Goal: Transaction & Acquisition: Purchase product/service

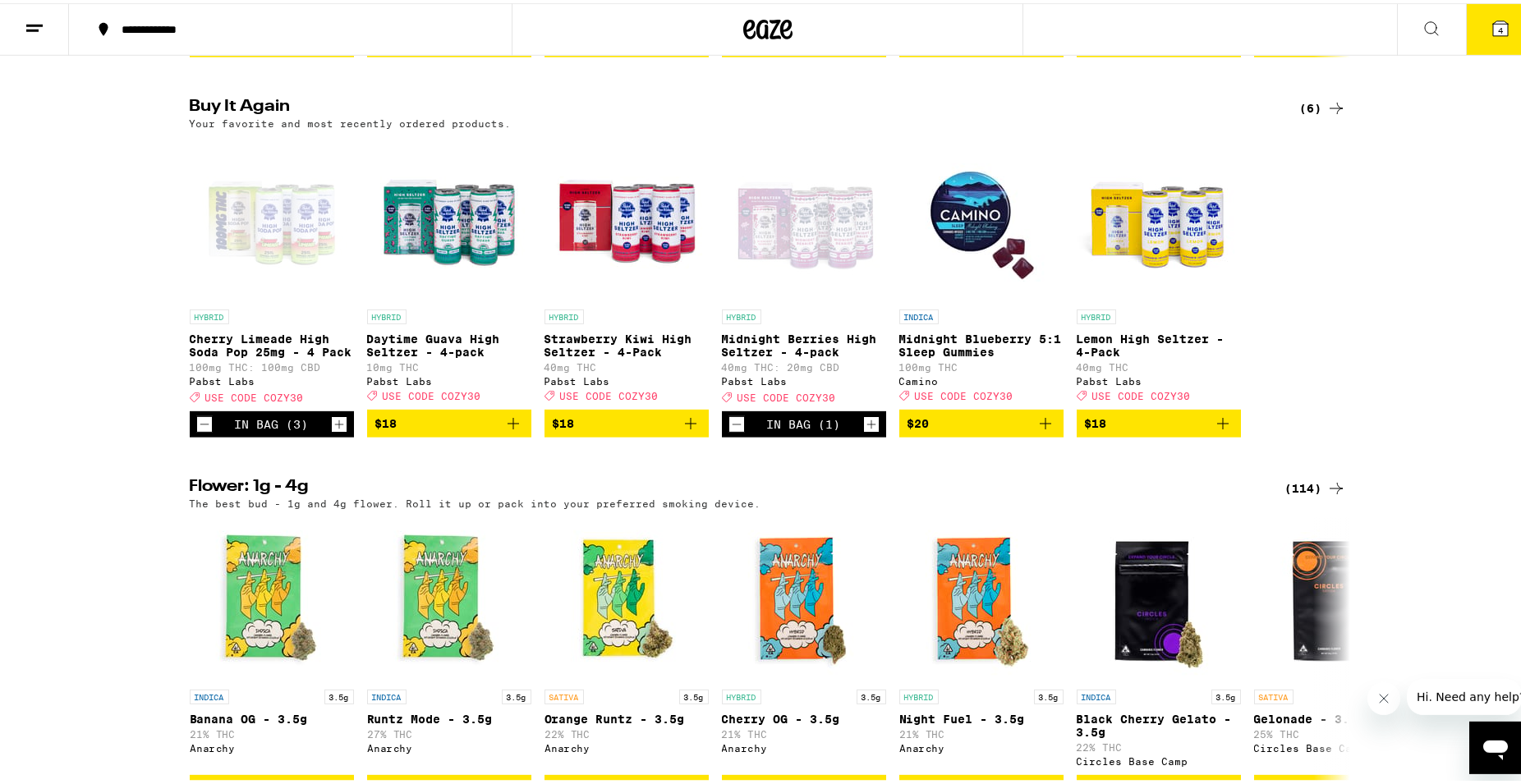
scroll to position [1646, 0]
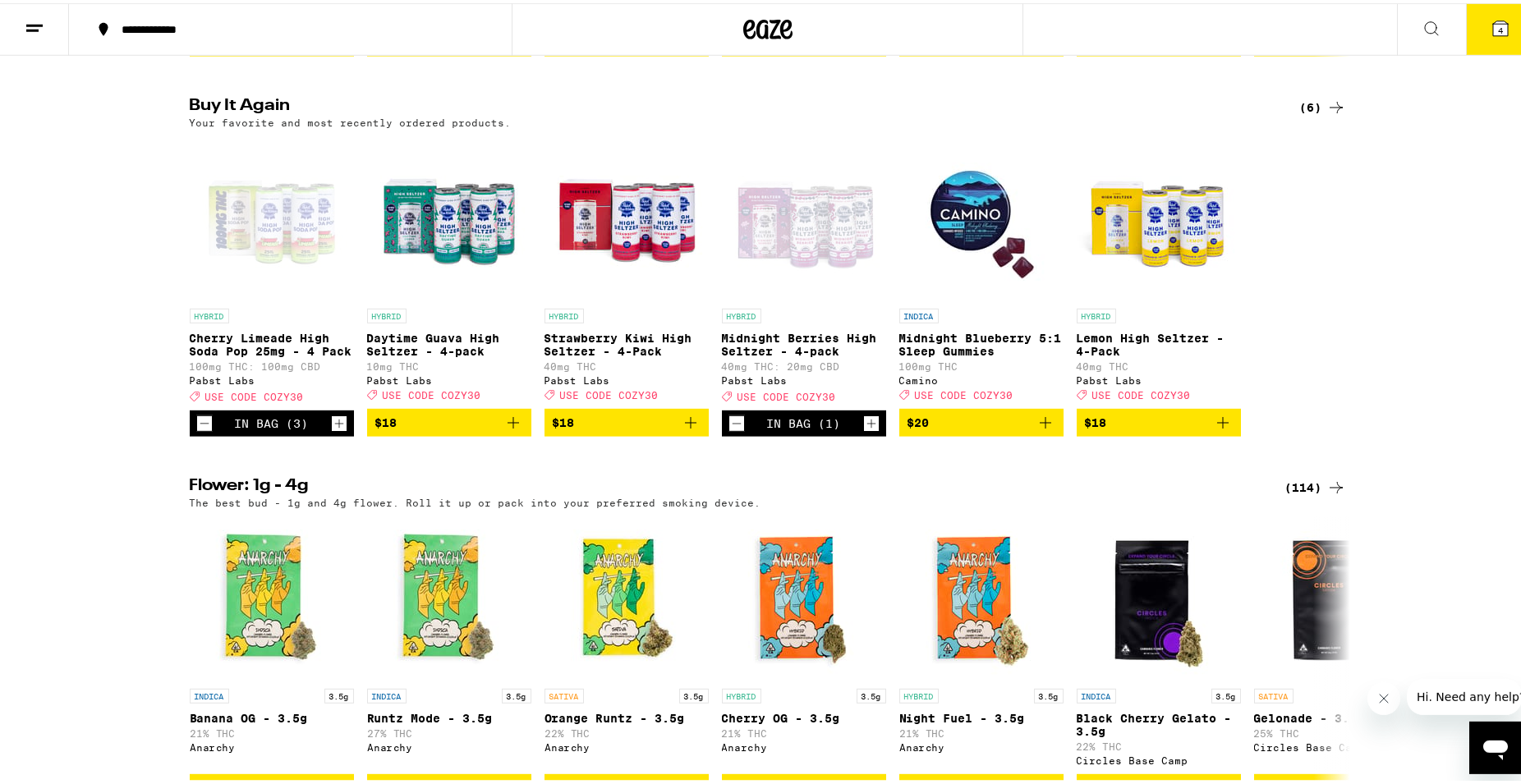
click at [503, 429] on icon "Add to bag" at bounding box center [512, 419] width 19 height 19
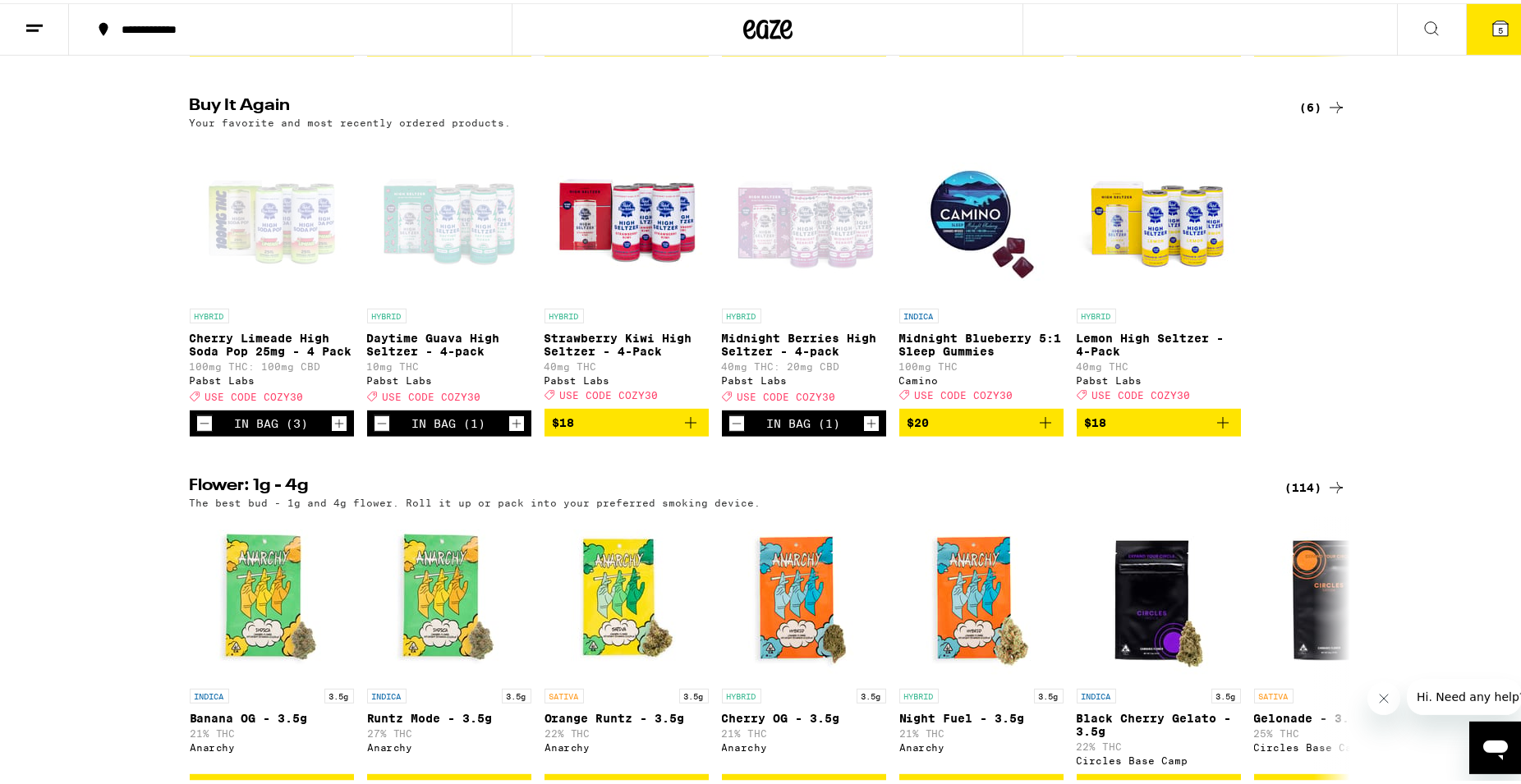
click at [1331, 110] on icon at bounding box center [1336, 104] width 13 height 11
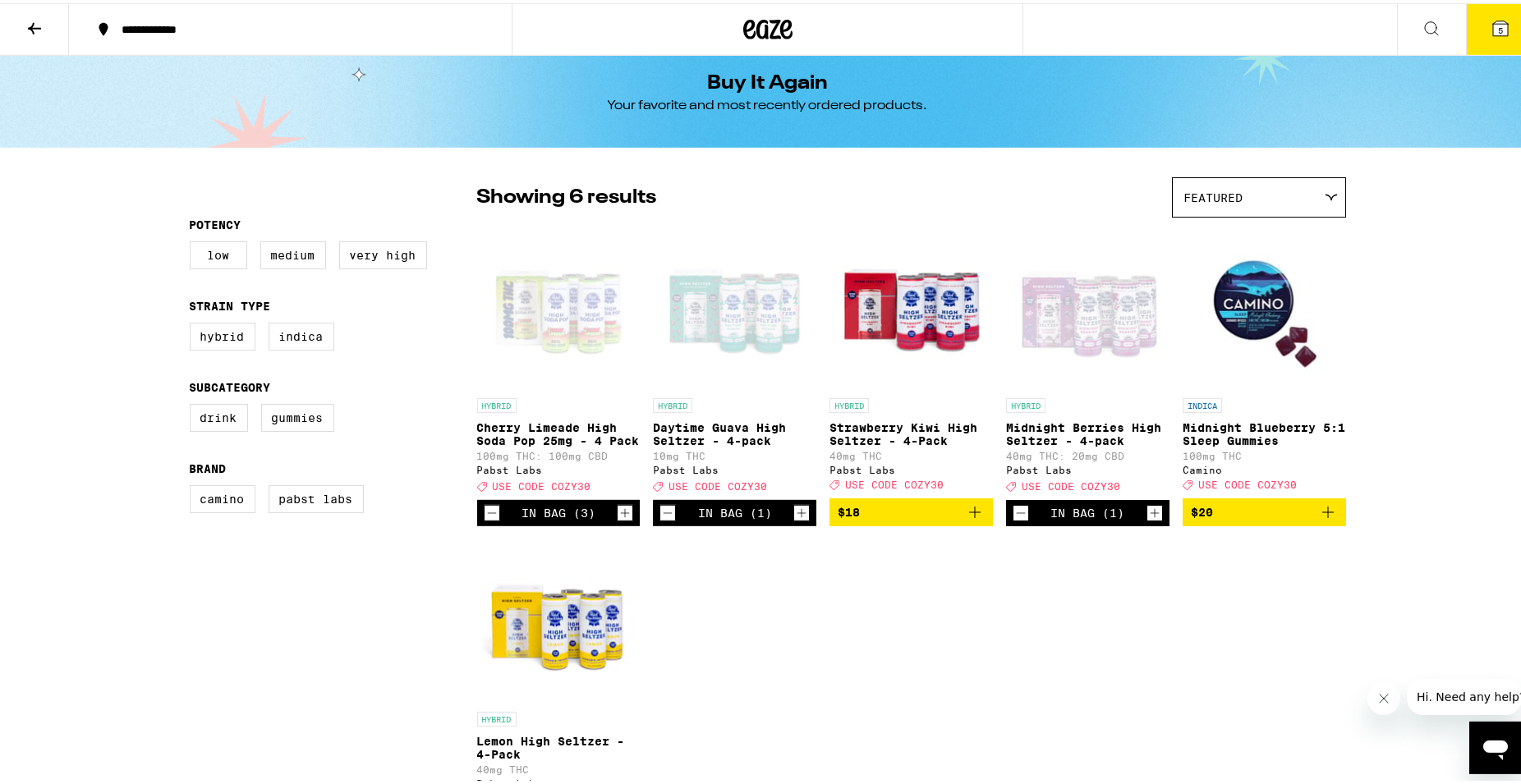
scroll to position [17, 0]
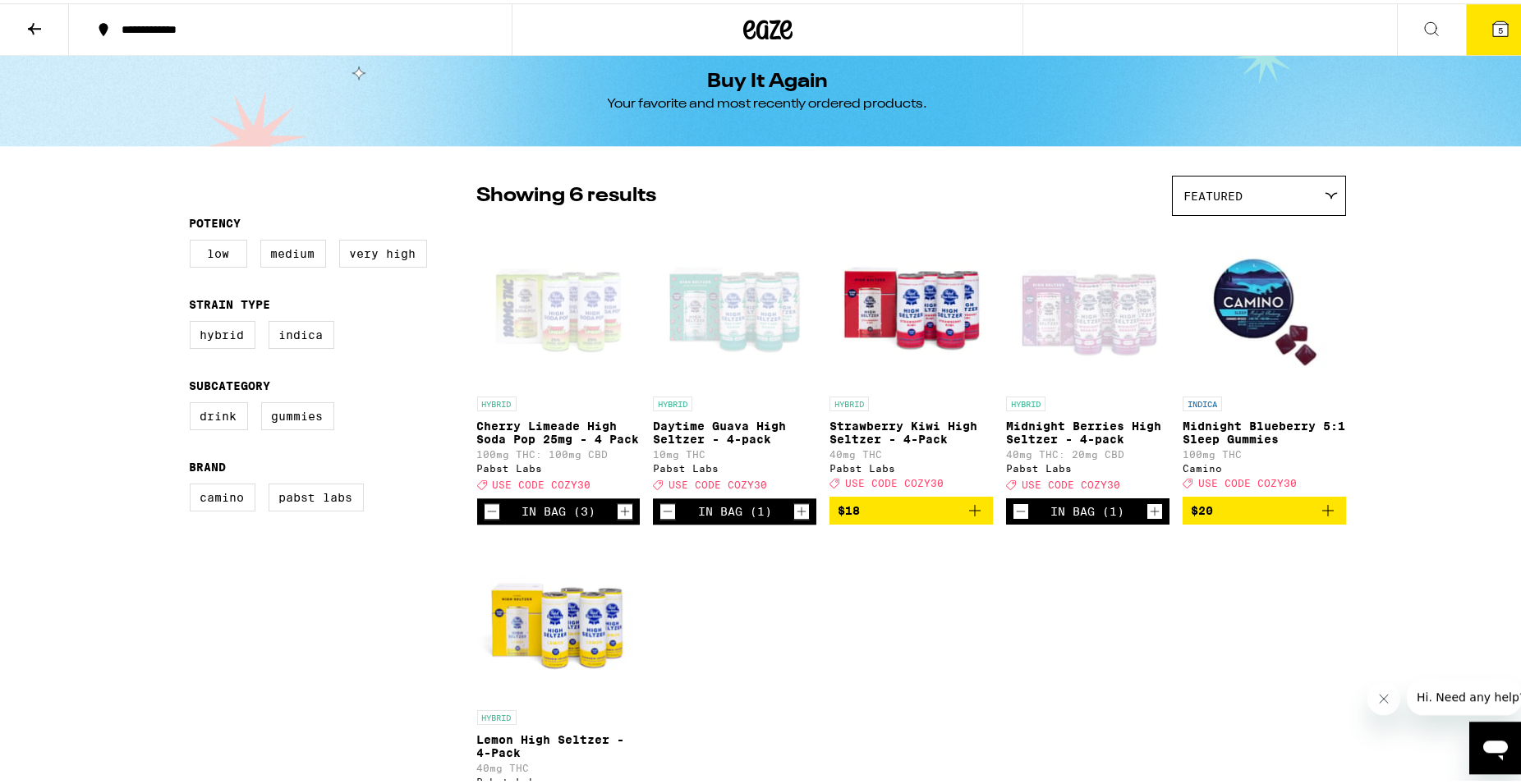
click at [1147, 515] on icon "Increment" at bounding box center [1154, 508] width 15 height 19
click at [1149, 518] on icon "Increment" at bounding box center [1154, 508] width 15 height 19
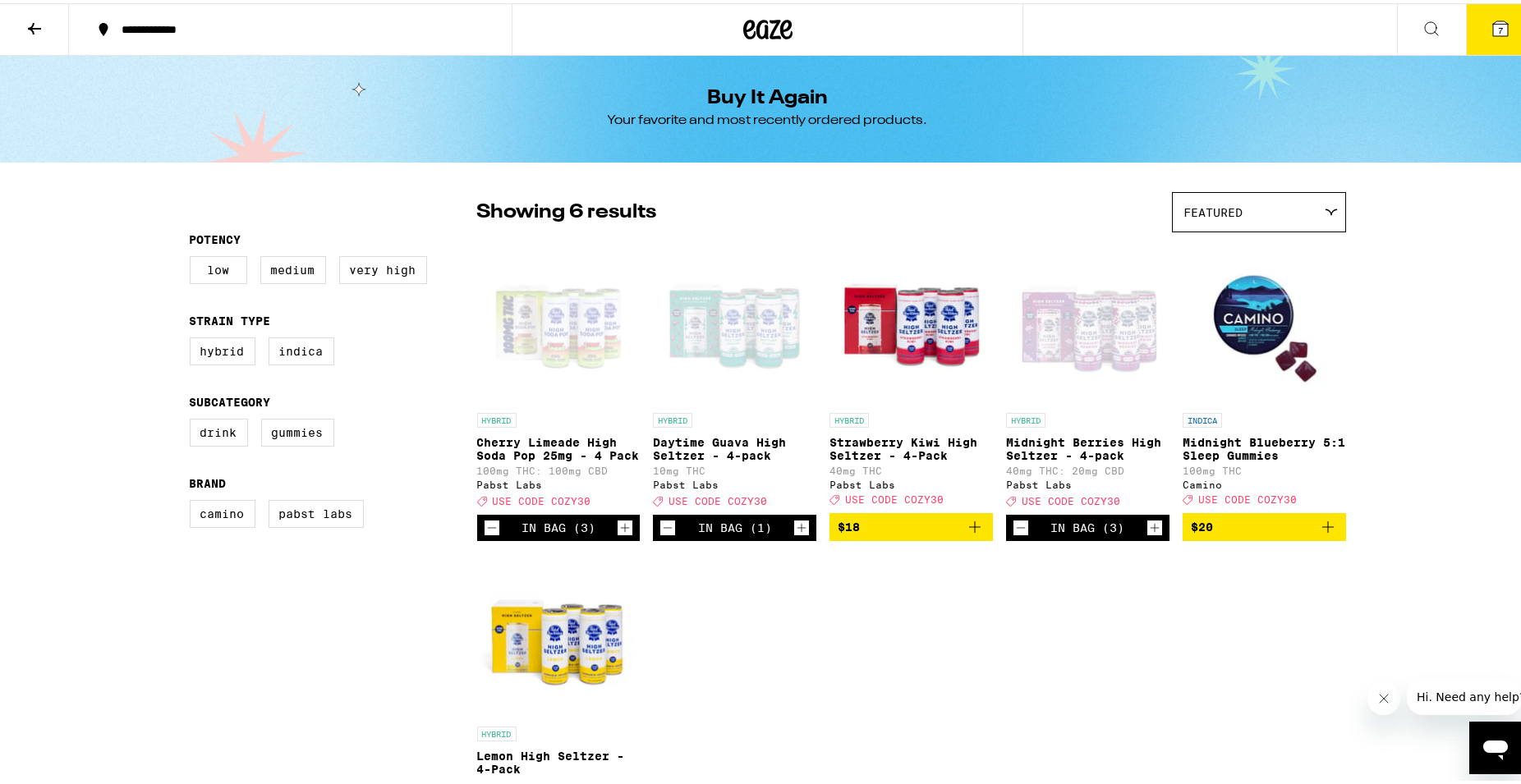
click at [34, 19] on icon at bounding box center [34, 25] width 19 height 19
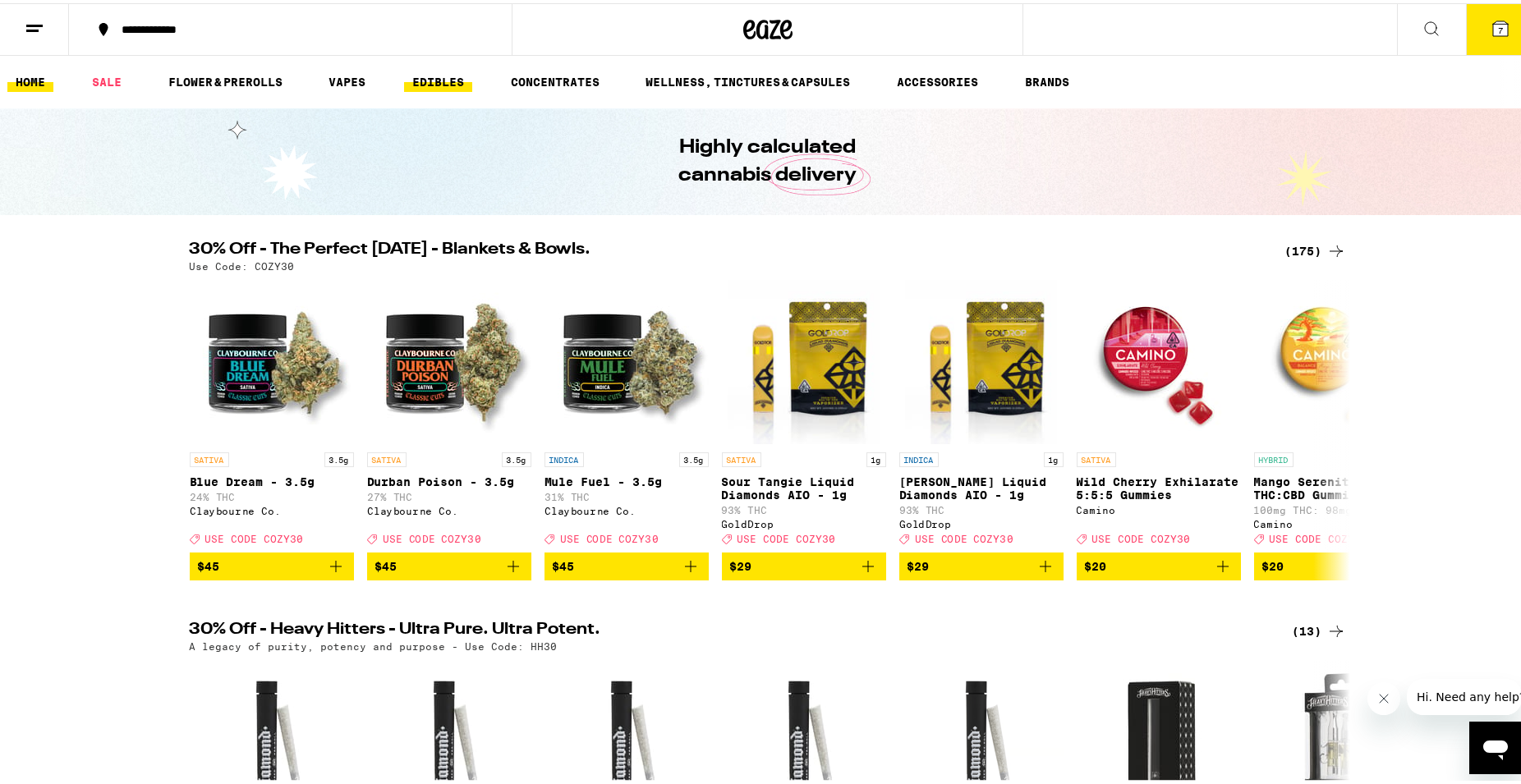
click at [447, 82] on link "EDIBLES" at bounding box center [439, 78] width 68 height 19
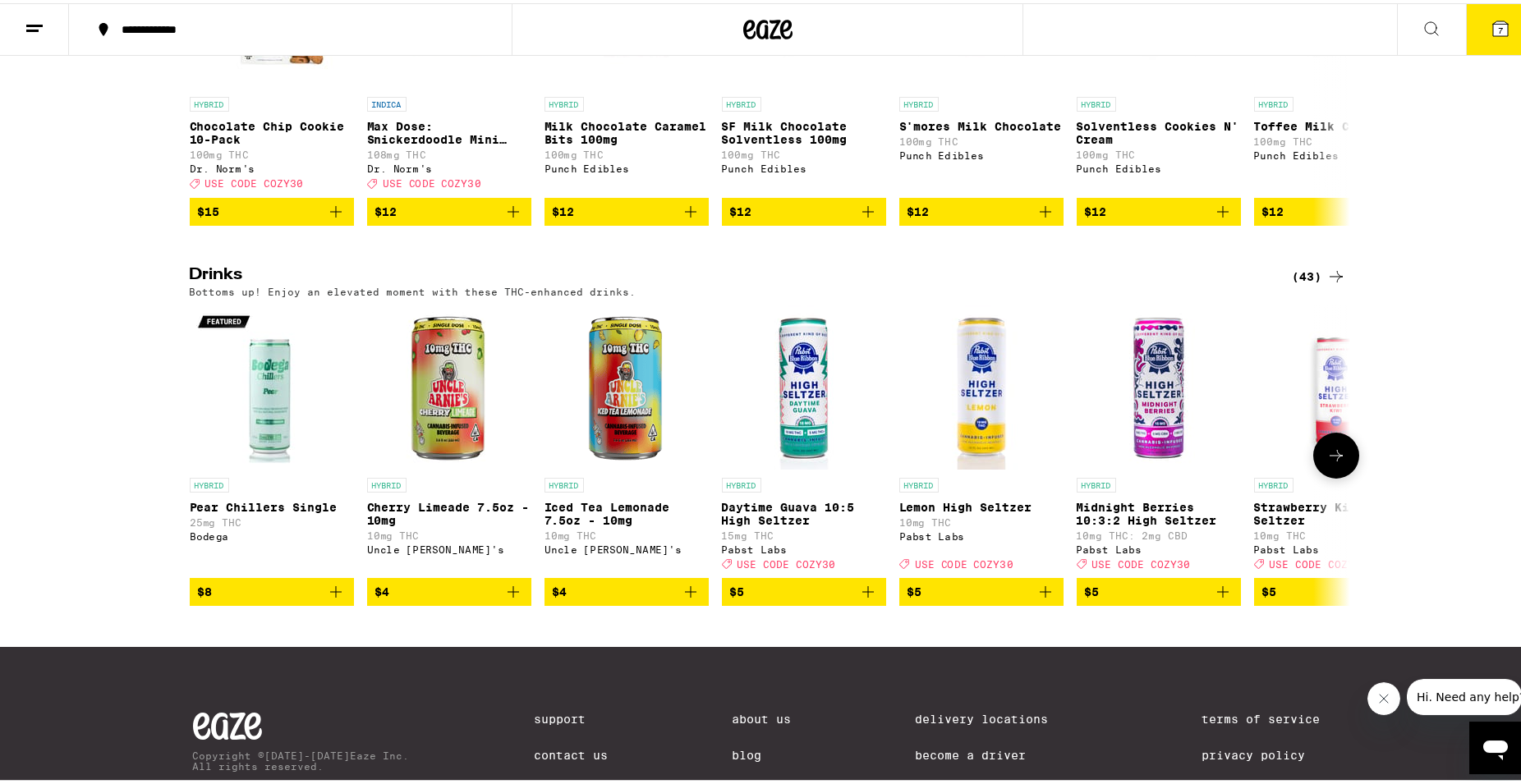
scroll to position [735, 0]
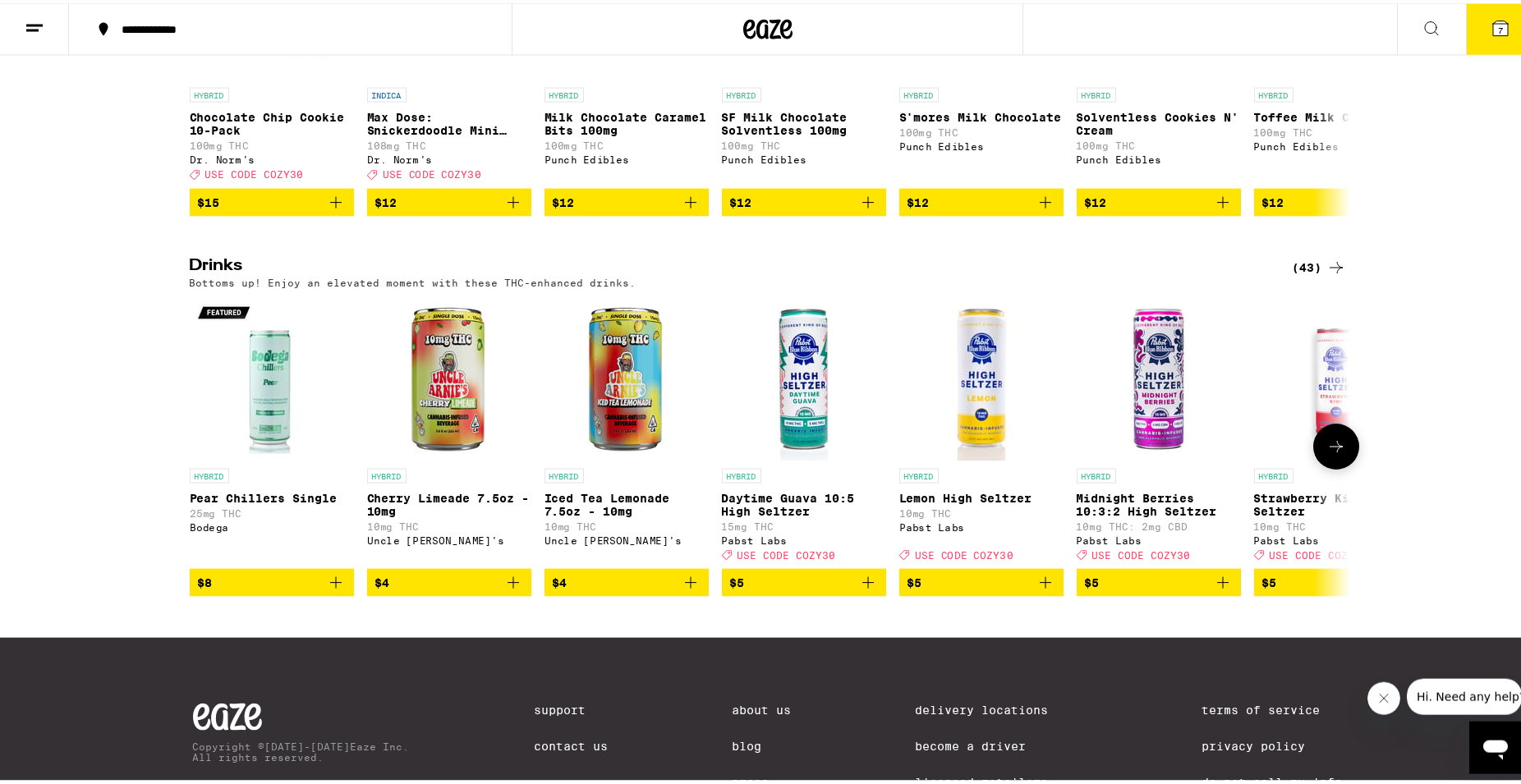
click at [1329, 450] on icon at bounding box center [1336, 443] width 13 height 11
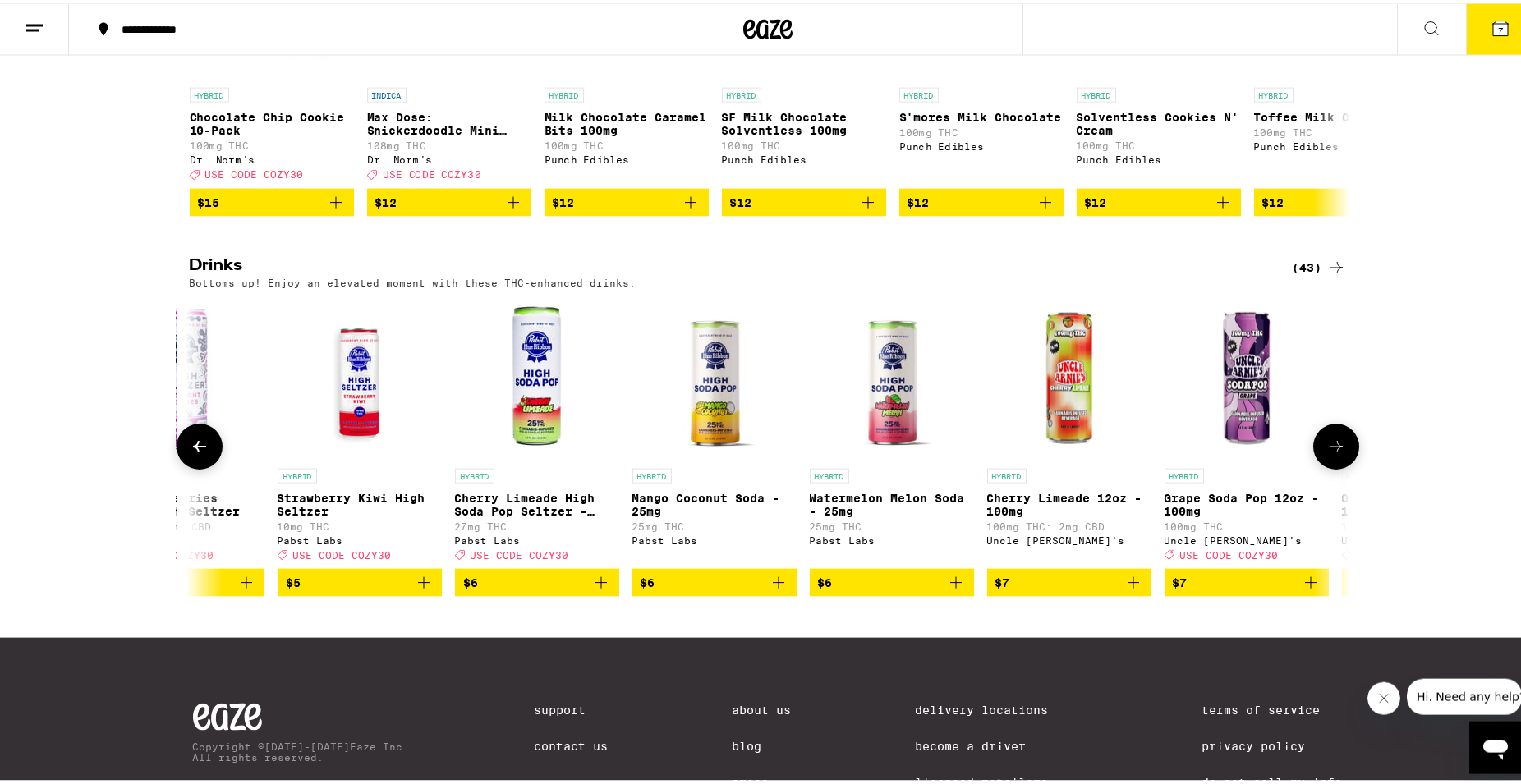
scroll to position [0, 977]
click at [945, 590] on icon "Add to bag" at bounding box center [954, 579] width 19 height 19
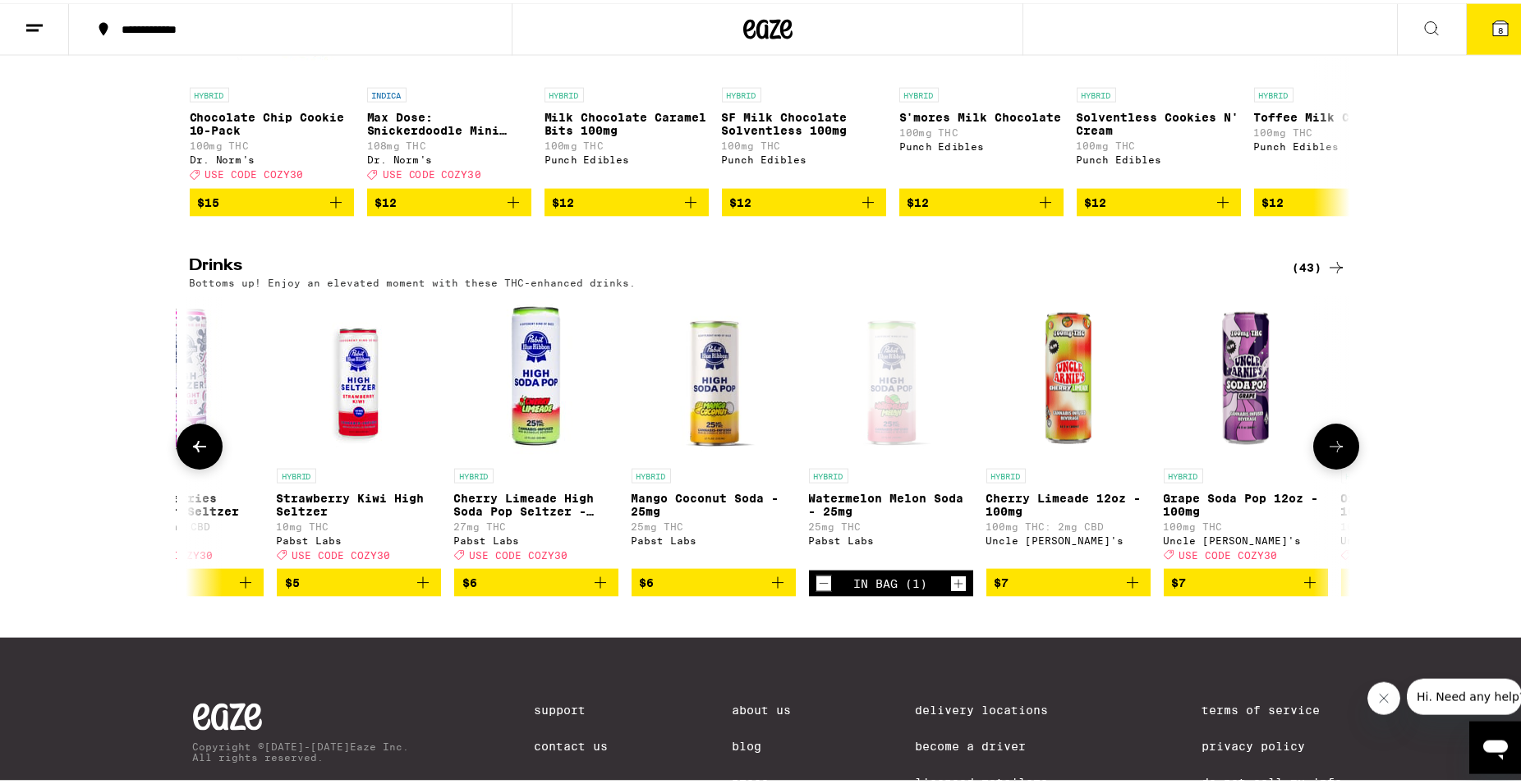
click at [772, 590] on icon "Add to bag" at bounding box center [777, 579] width 19 height 19
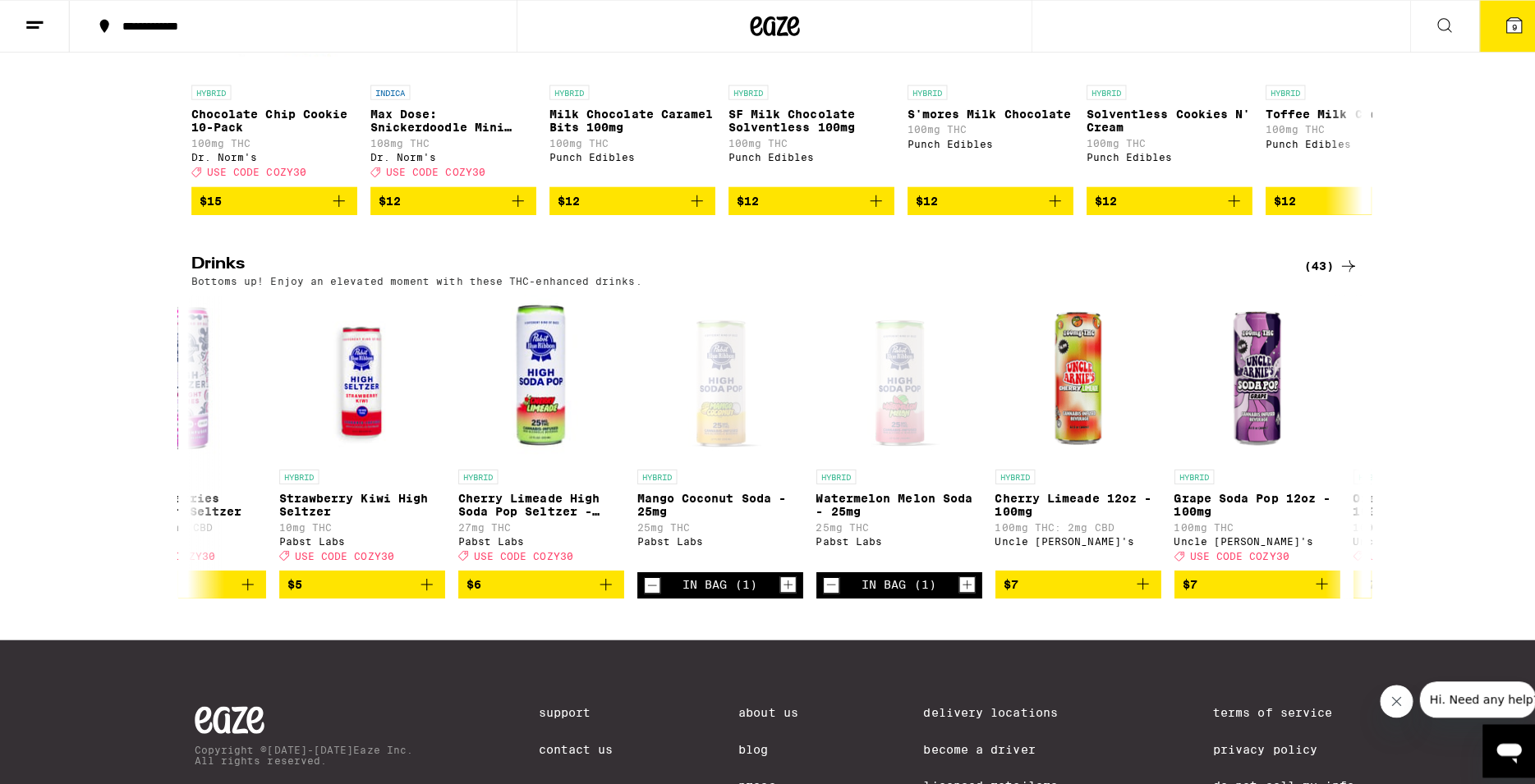
scroll to position [732, 0]
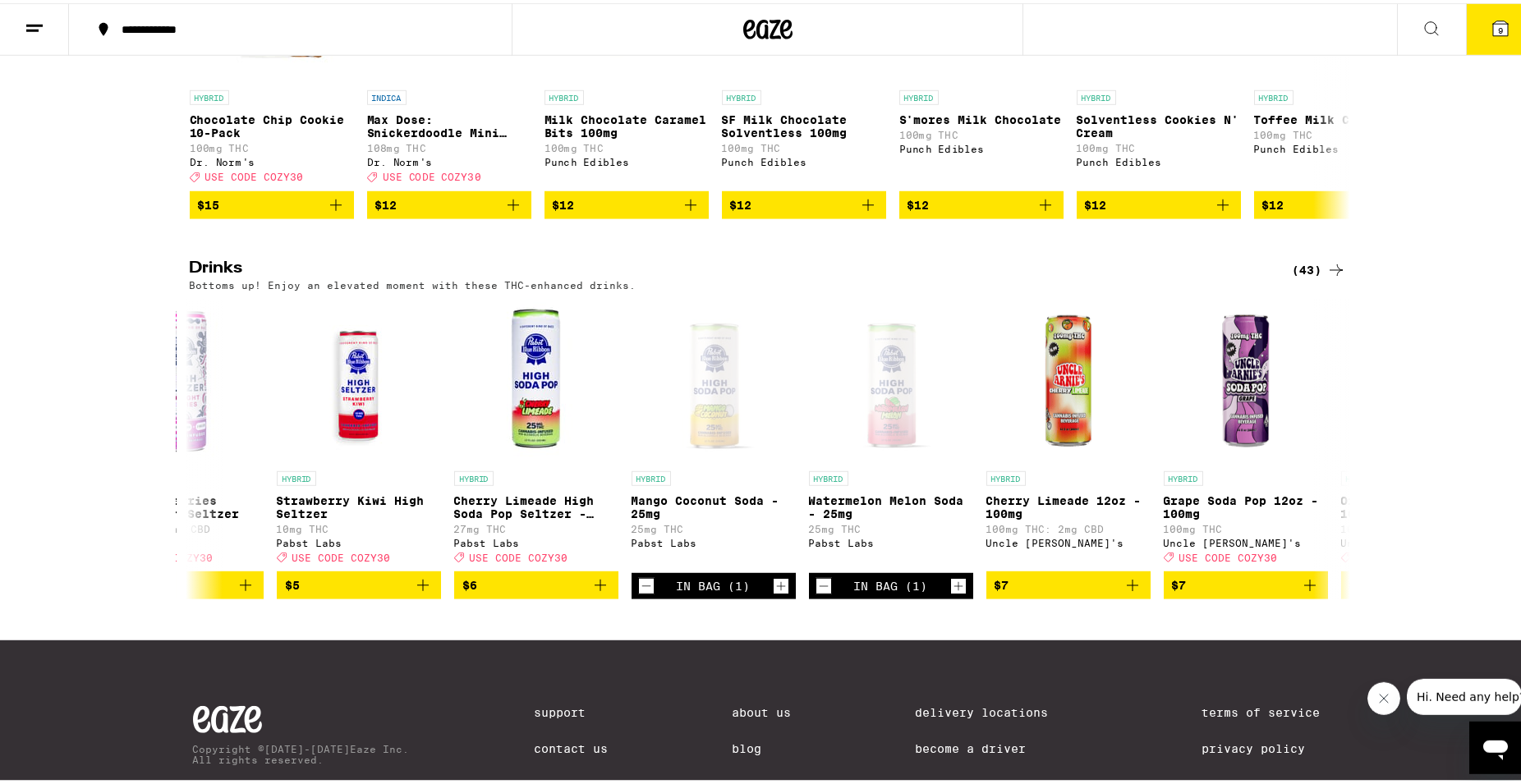
click at [1498, 24] on span "9" at bounding box center [1500, 27] width 5 height 10
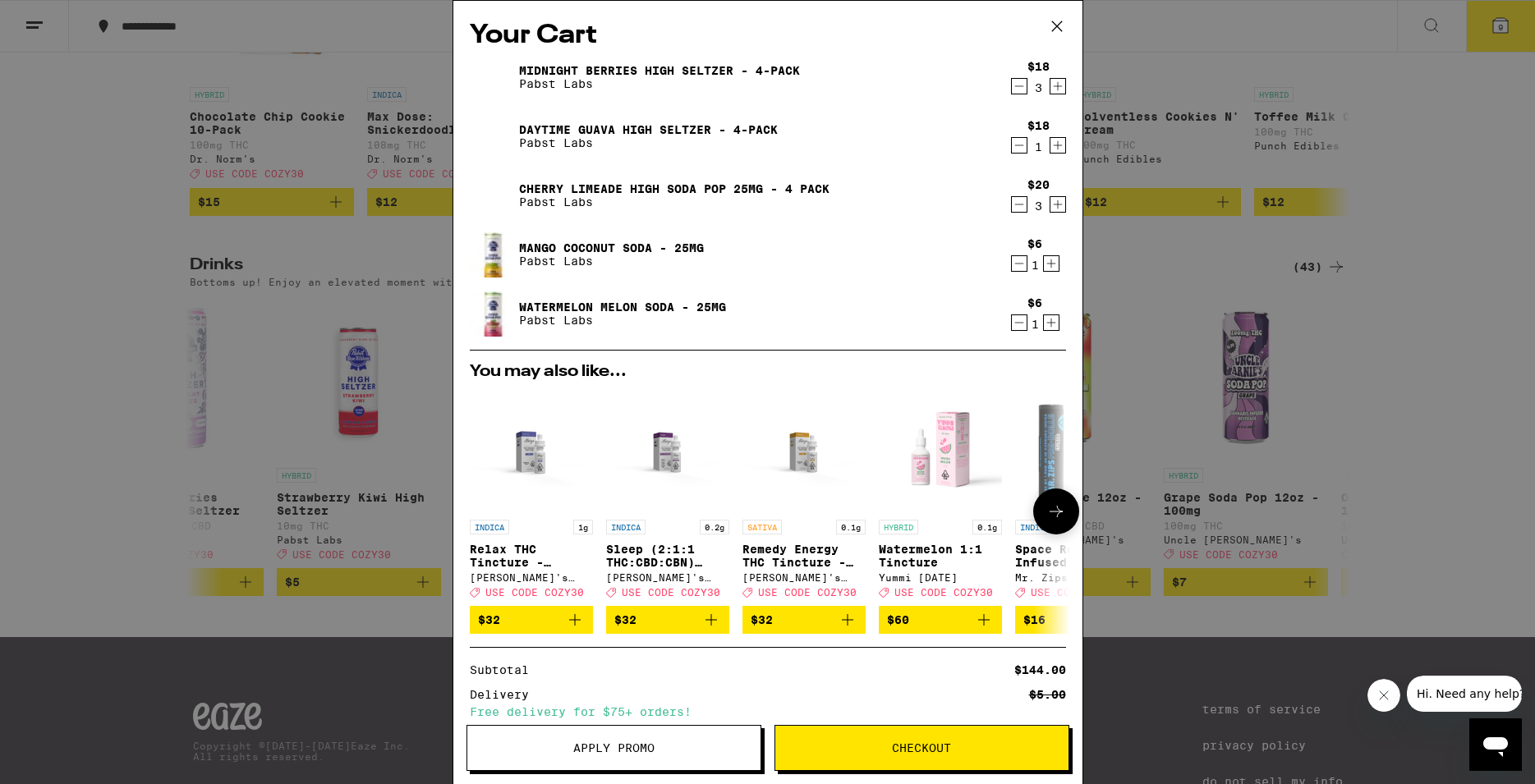
click at [1047, 521] on icon at bounding box center [1056, 511] width 19 height 19
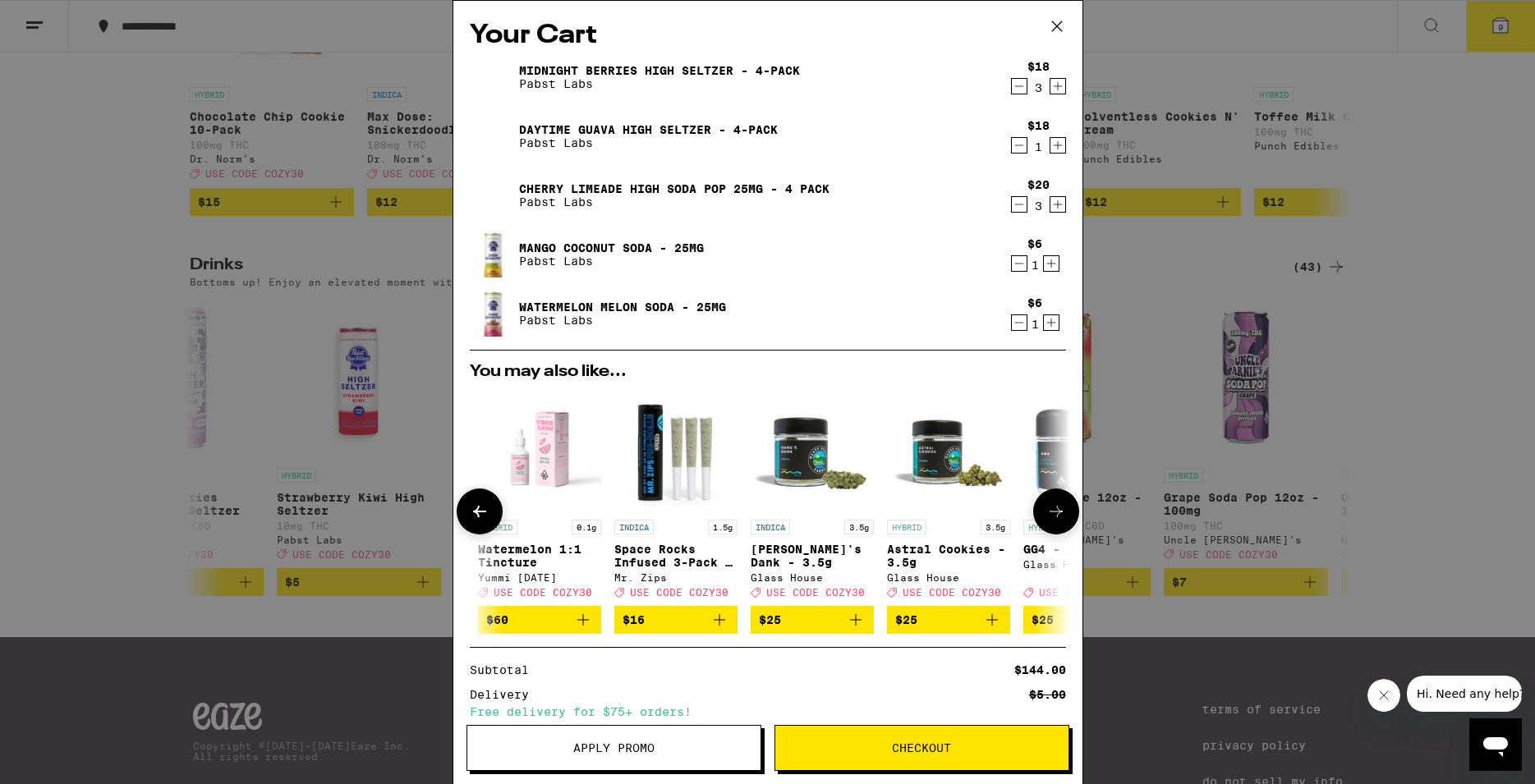
scroll to position [0, 404]
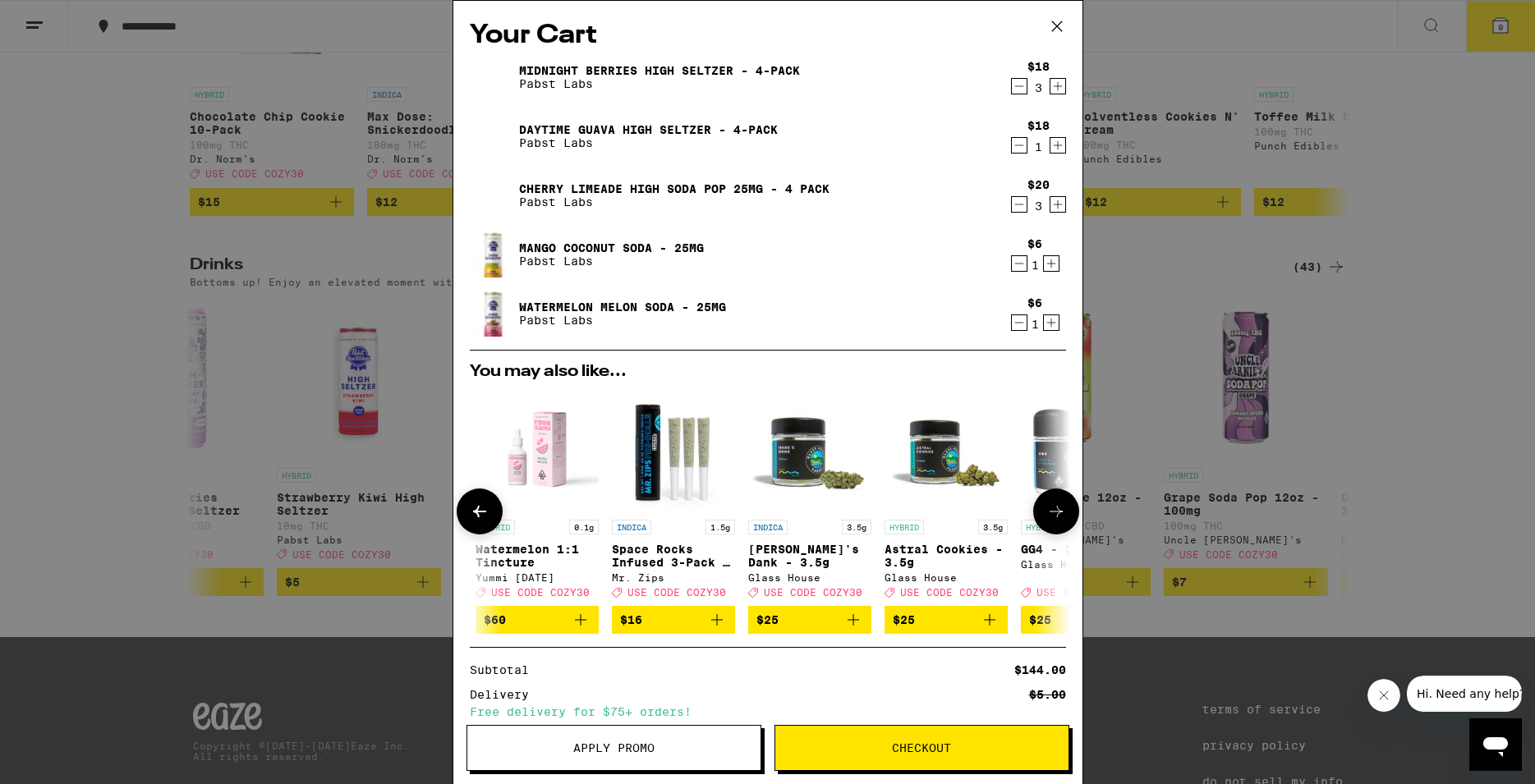
click at [1047, 521] on icon at bounding box center [1056, 511] width 19 height 19
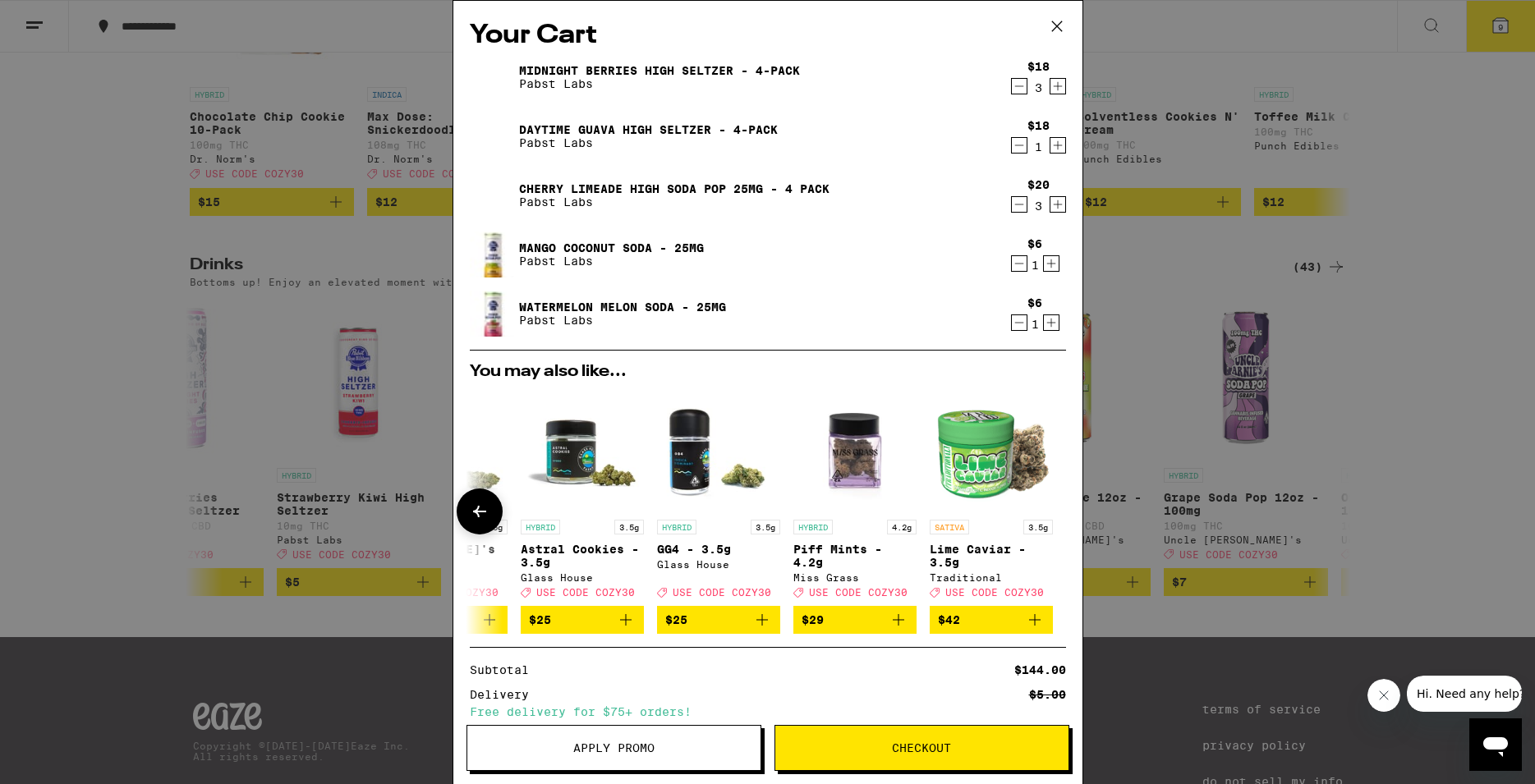
scroll to position [0, 781]
click at [1033, 522] on div at bounding box center [1056, 511] width 46 height 46
click at [1044, 326] on icon "Increment" at bounding box center [1051, 322] width 15 height 19
click at [1044, 263] on icon "Increment" at bounding box center [1051, 263] width 15 height 19
click at [869, 758] on button "Checkout" at bounding box center [922, 748] width 295 height 46
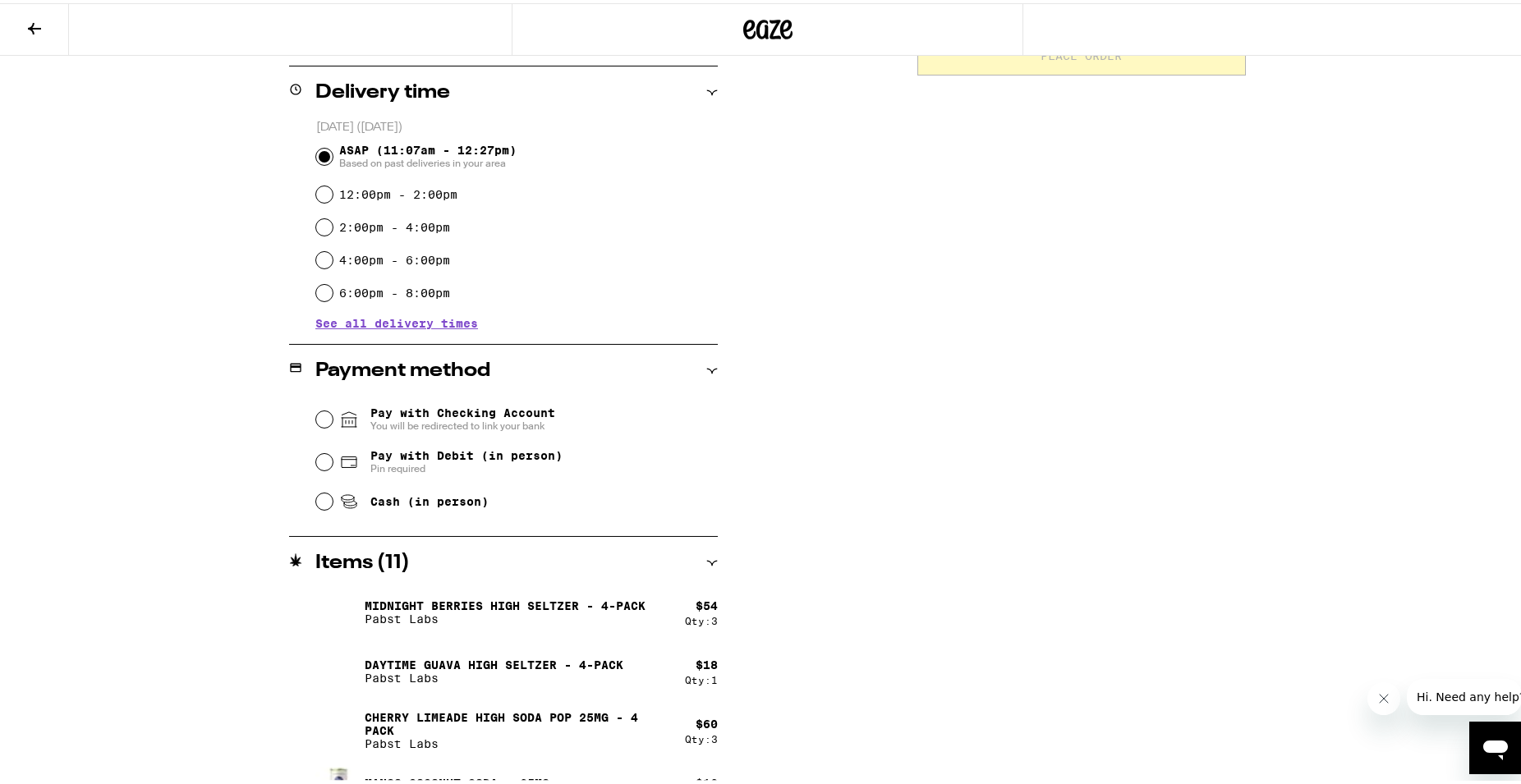
scroll to position [357, 0]
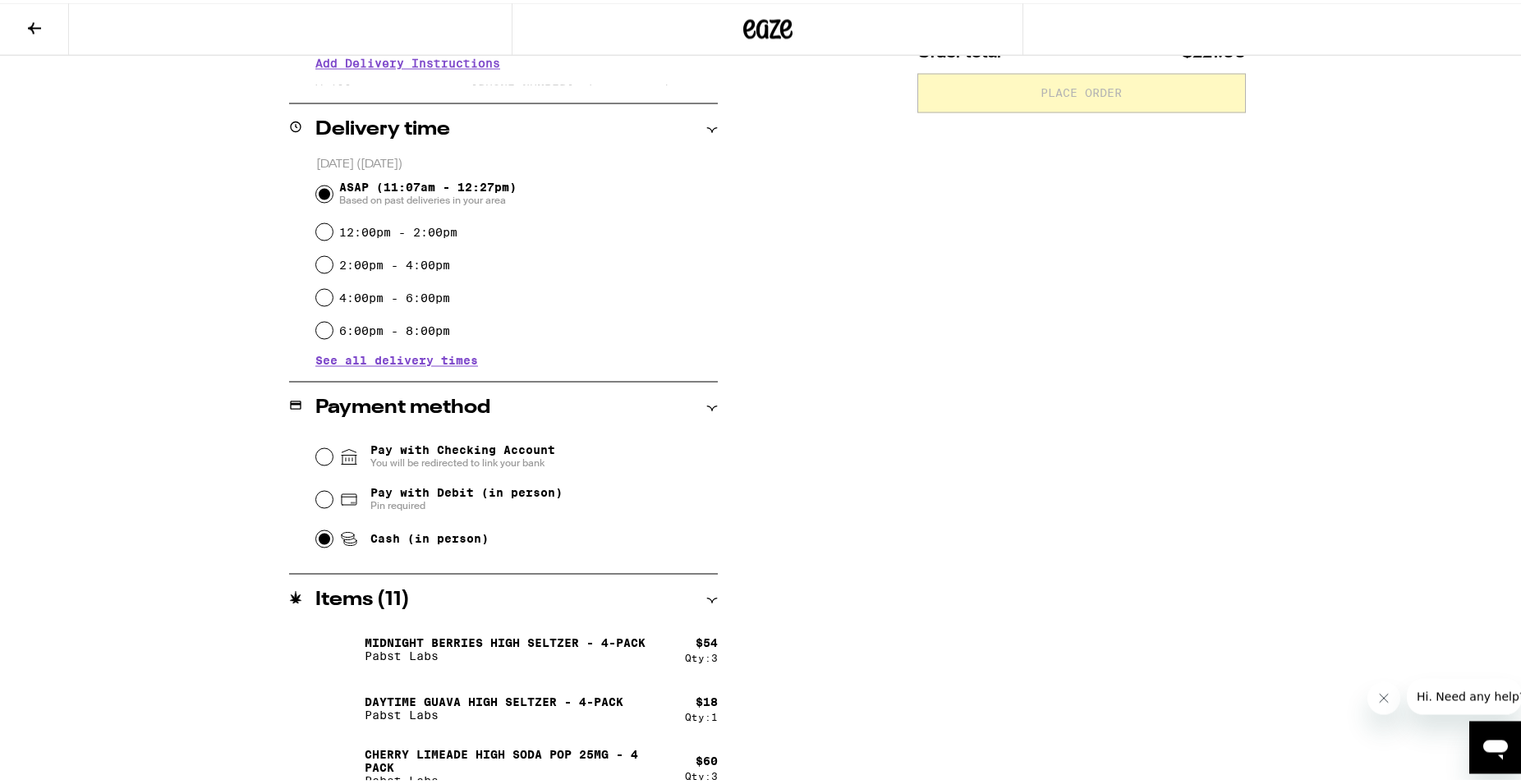
click at [320, 537] on input "Cash (in person)" at bounding box center [324, 536] width 17 height 17
radio input "true"
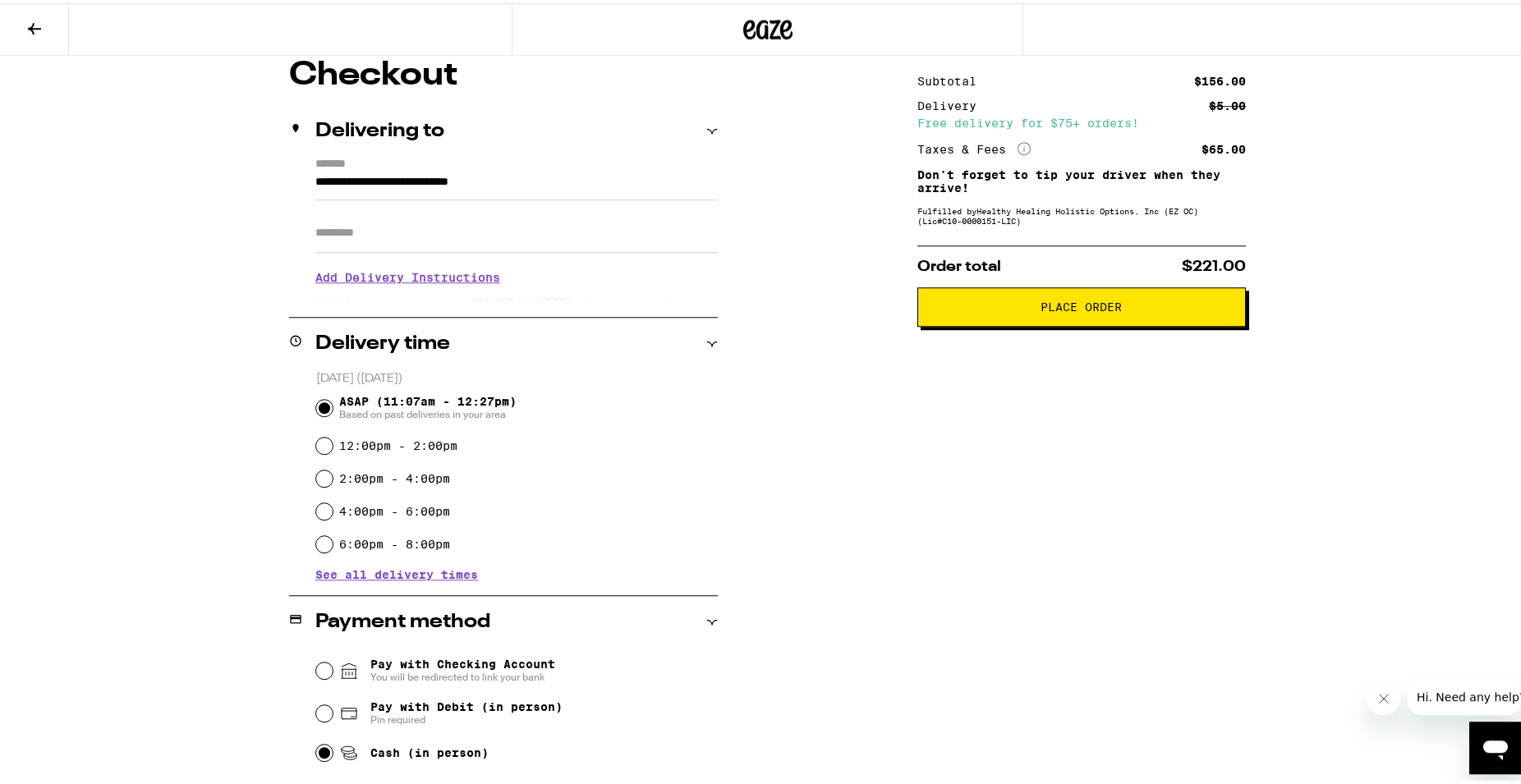
scroll to position [0, 0]
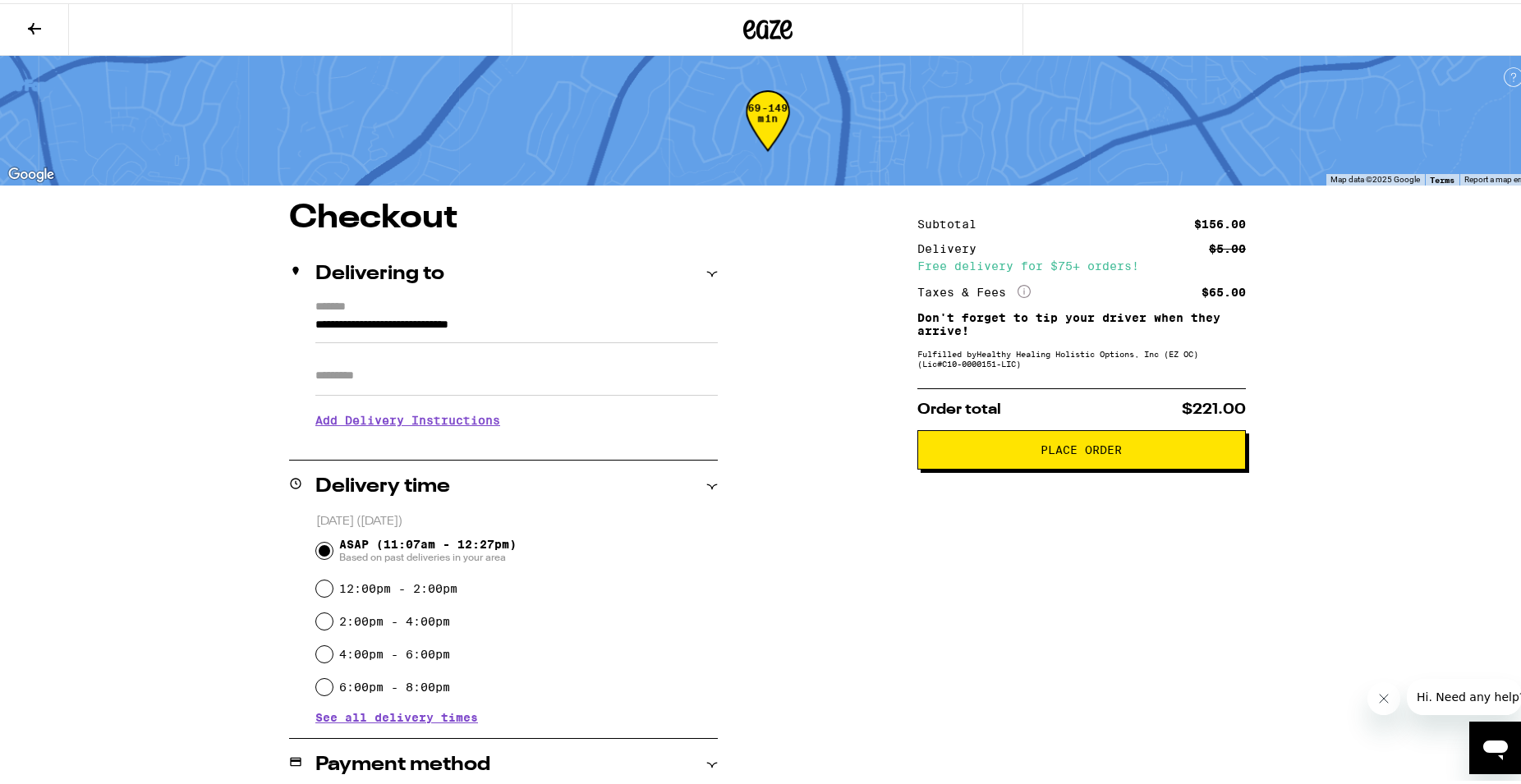
click at [457, 425] on h3 "Add Delivery Instructions" at bounding box center [516, 416] width 403 height 38
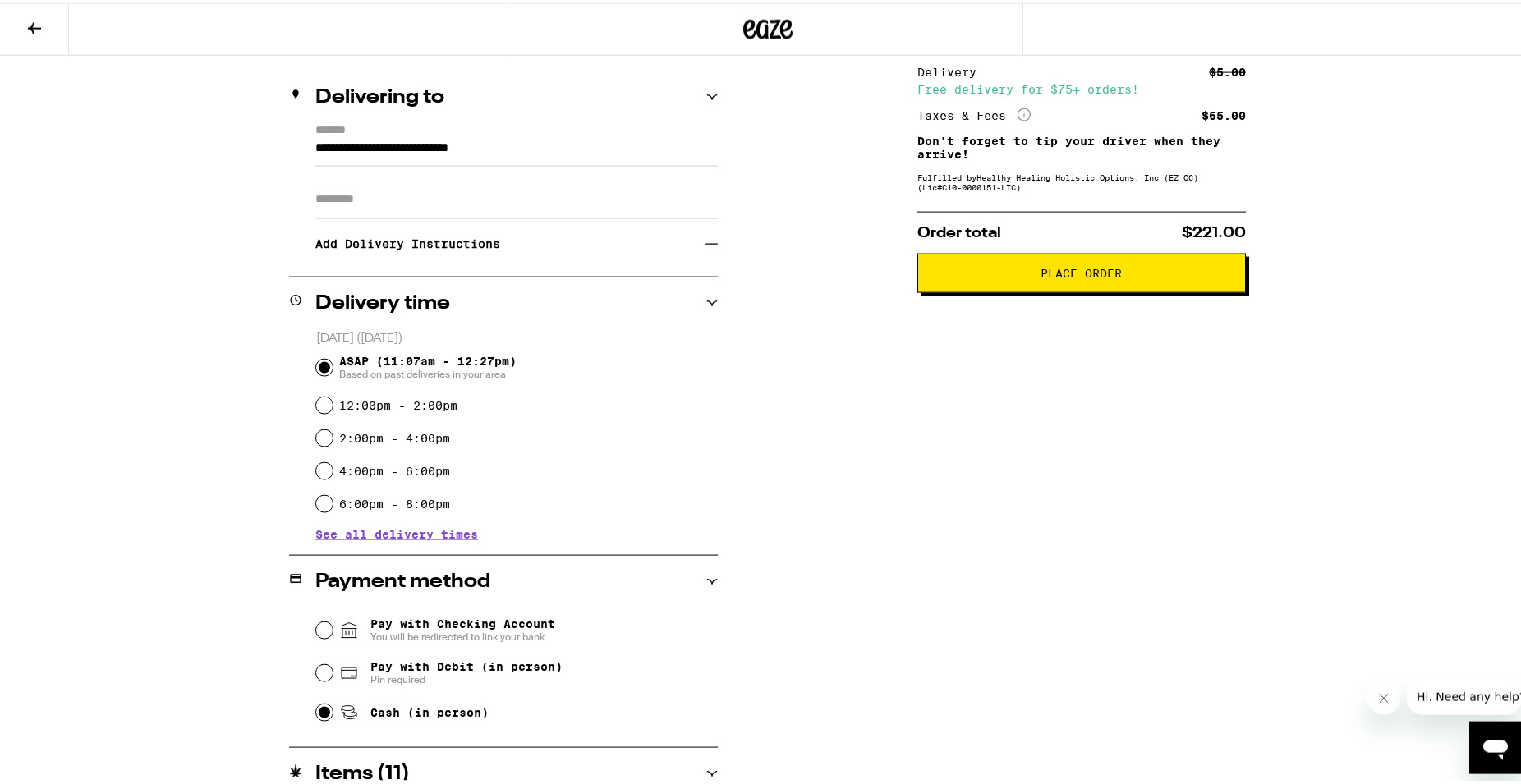
scroll to position [178, 0]
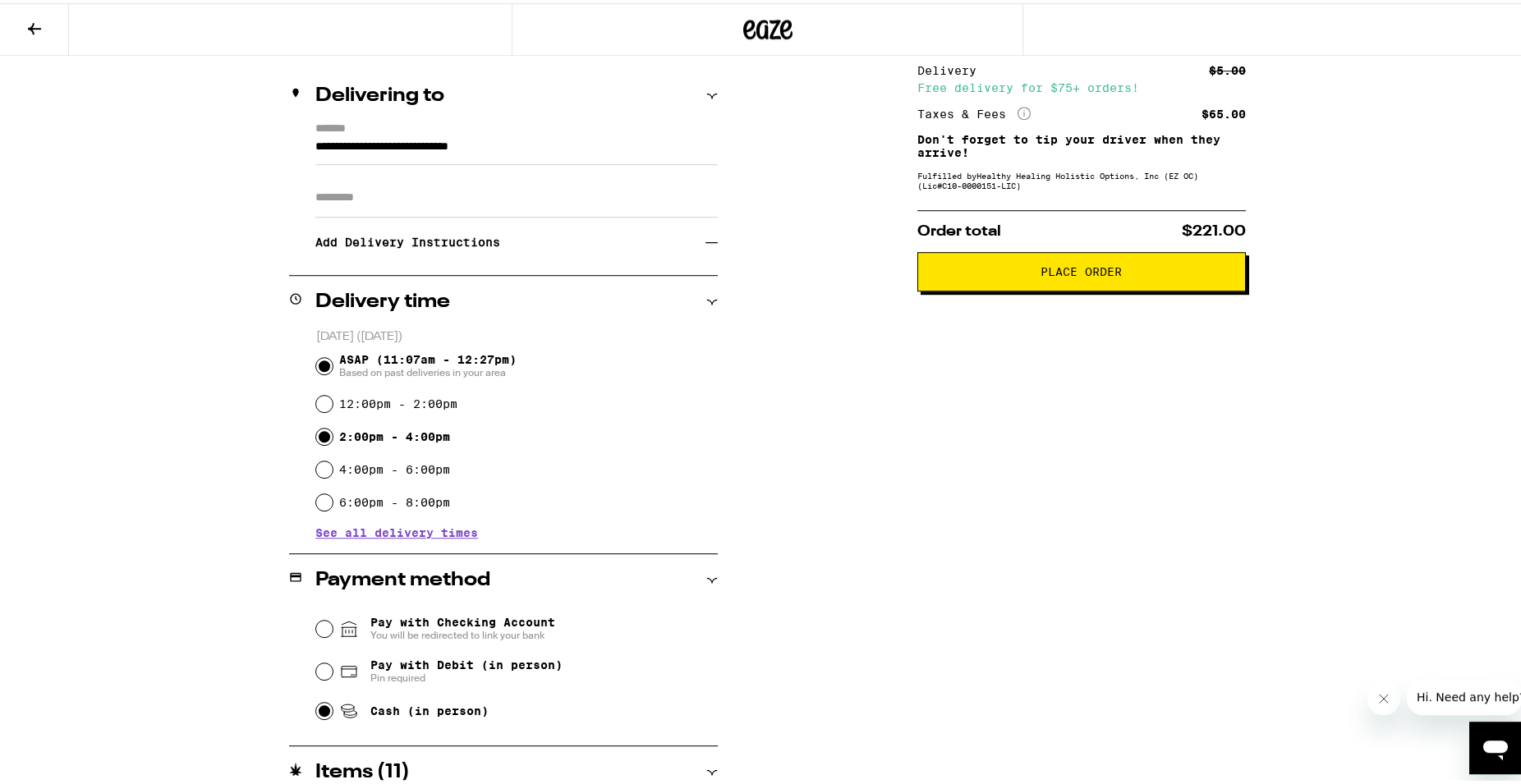
click at [322, 437] on input "2:00pm - 4:00pm" at bounding box center [324, 434] width 17 height 17
radio input "true"
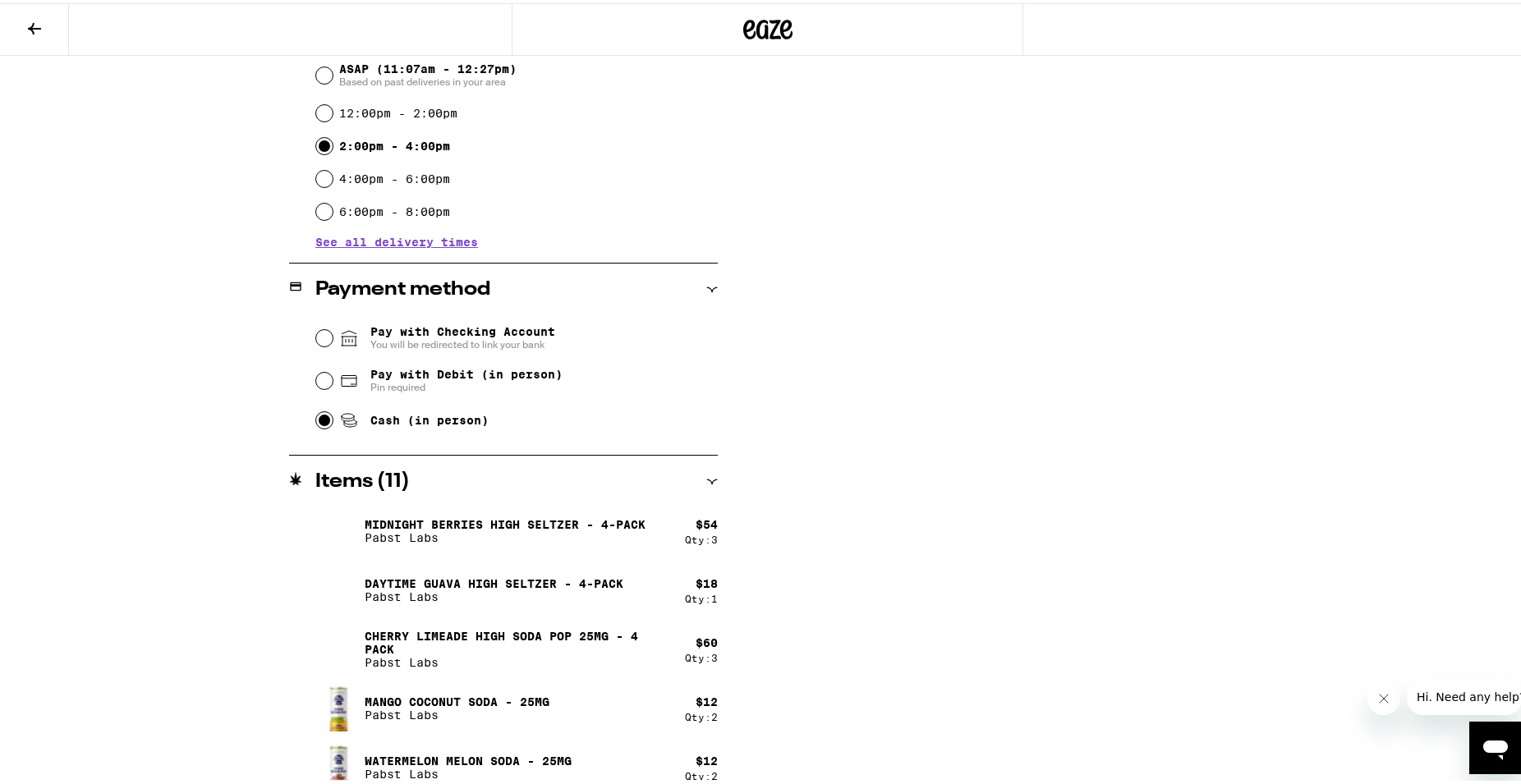
scroll to position [486, 0]
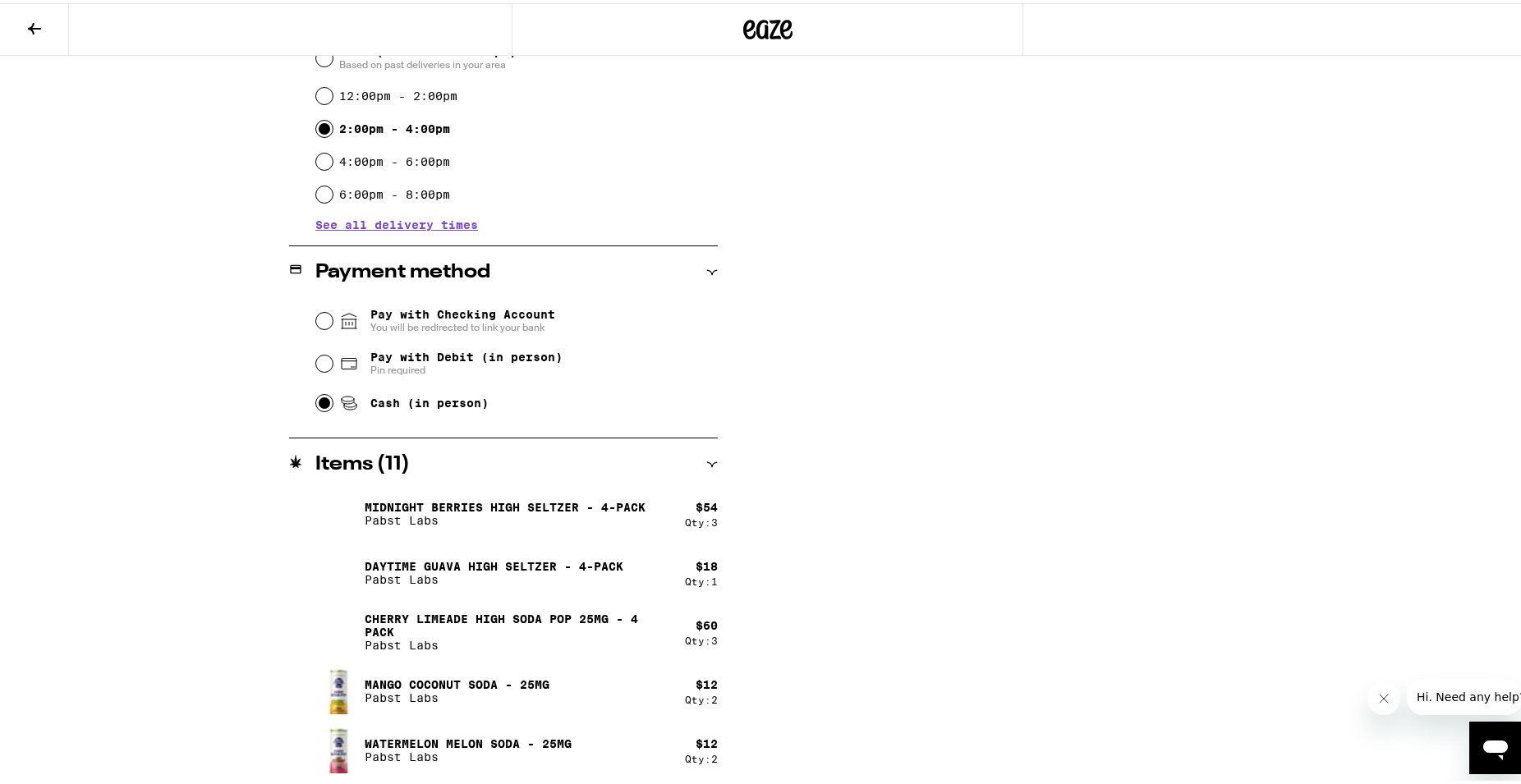
click at [1386, 699] on icon "Close message from company" at bounding box center [1383, 698] width 13 height 13
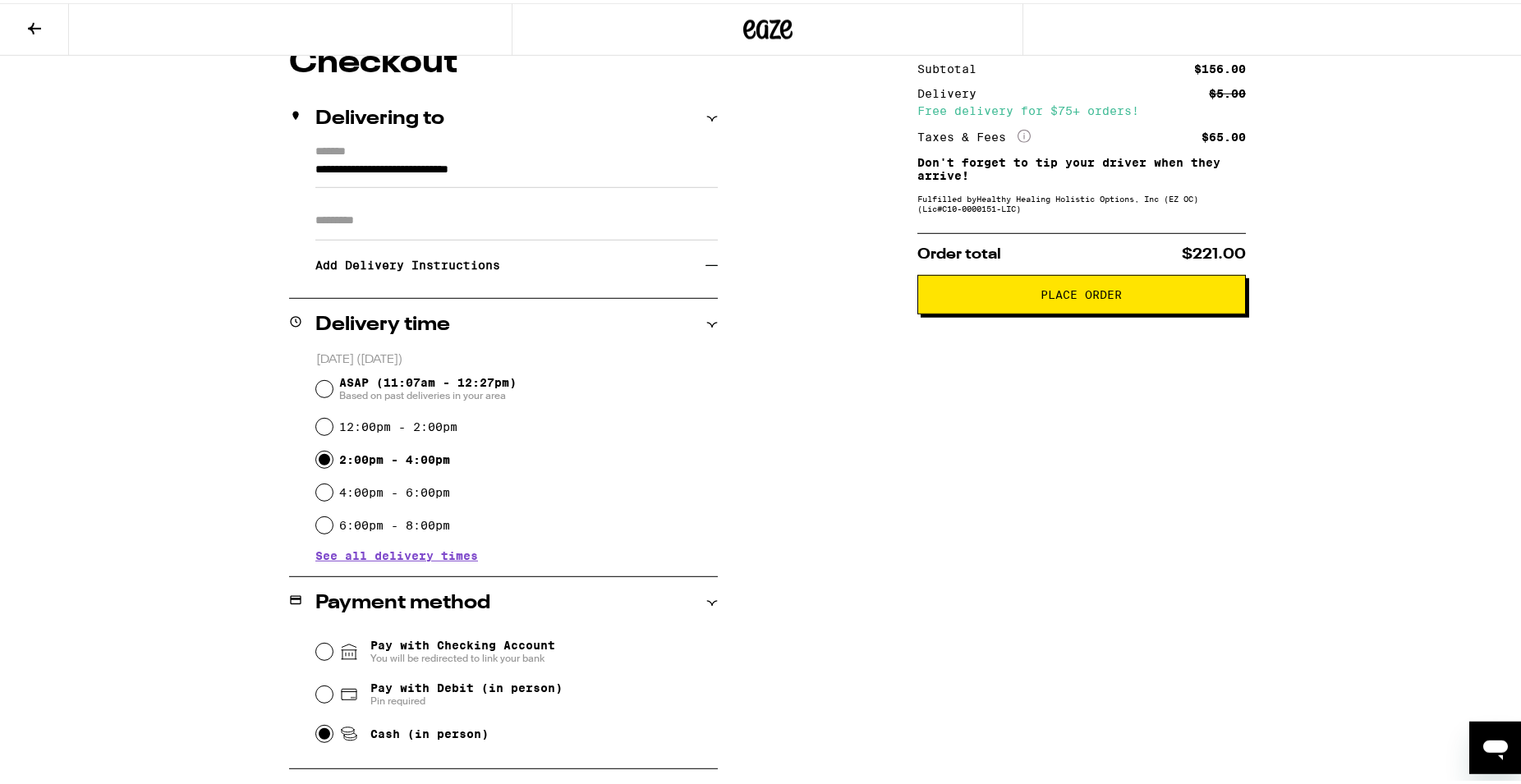
scroll to position [155, 0]
click at [1490, 749] on icon "Open messaging window" at bounding box center [1495, 750] width 25 height 19
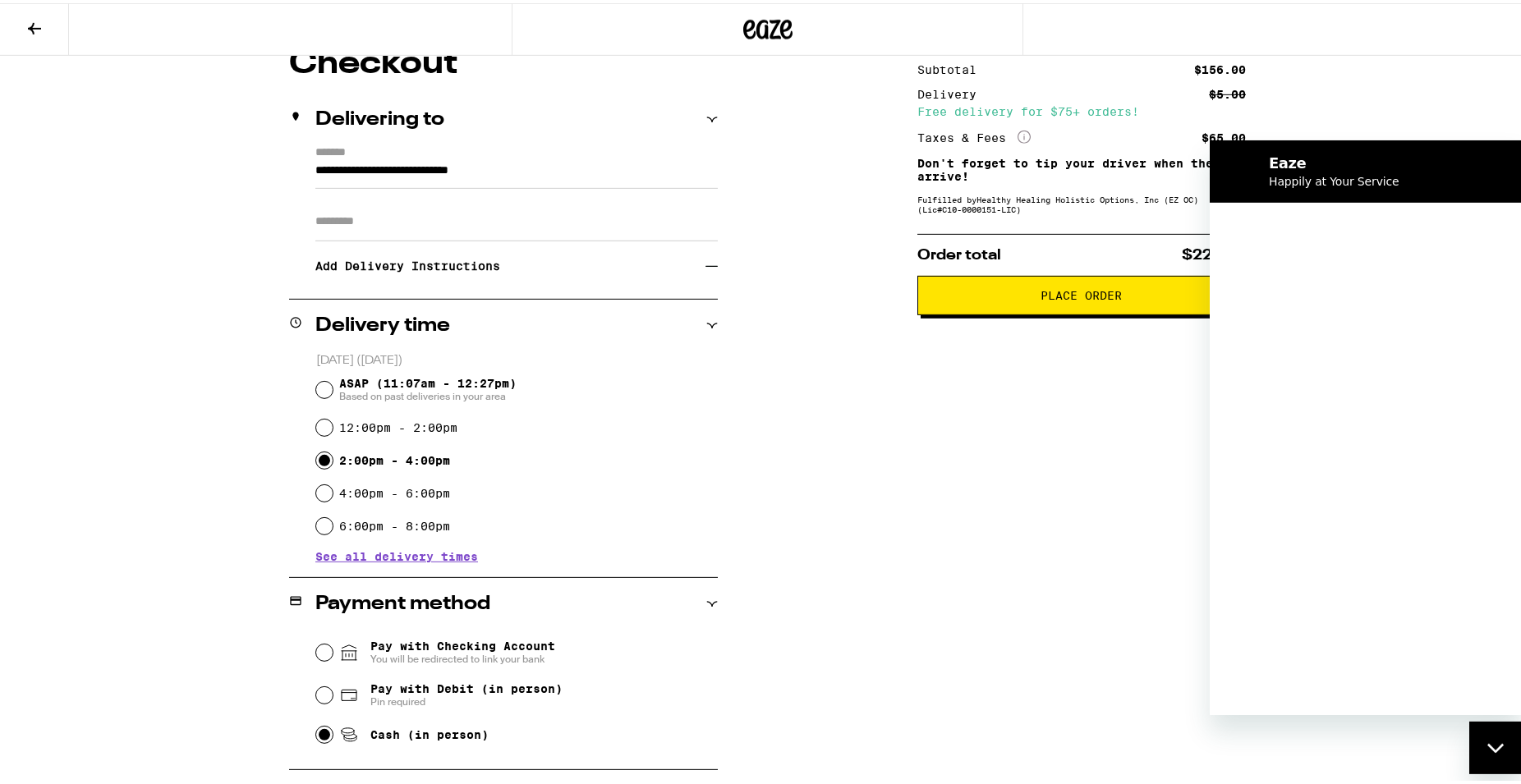
scroll to position [0, 0]
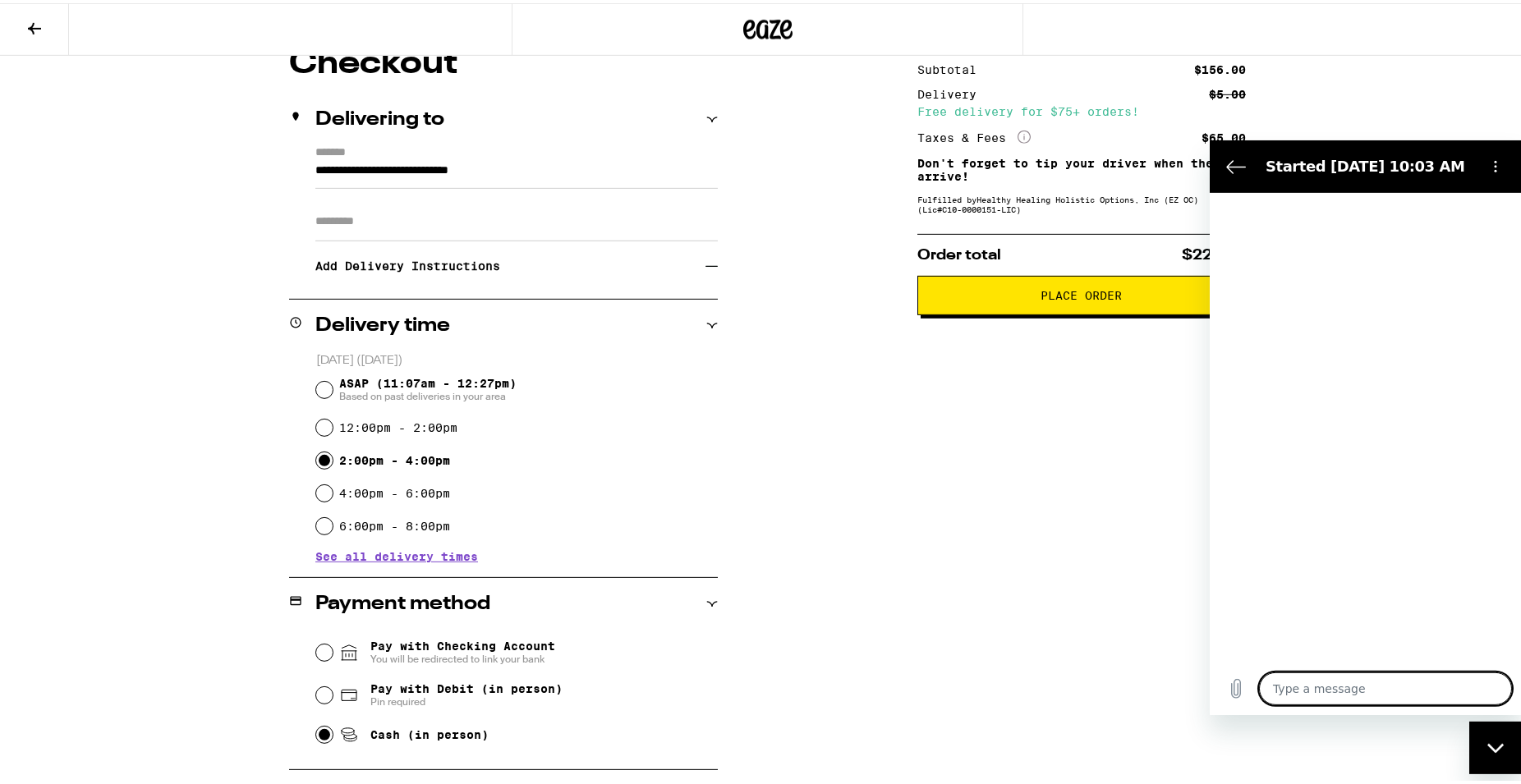
type textarea "x"
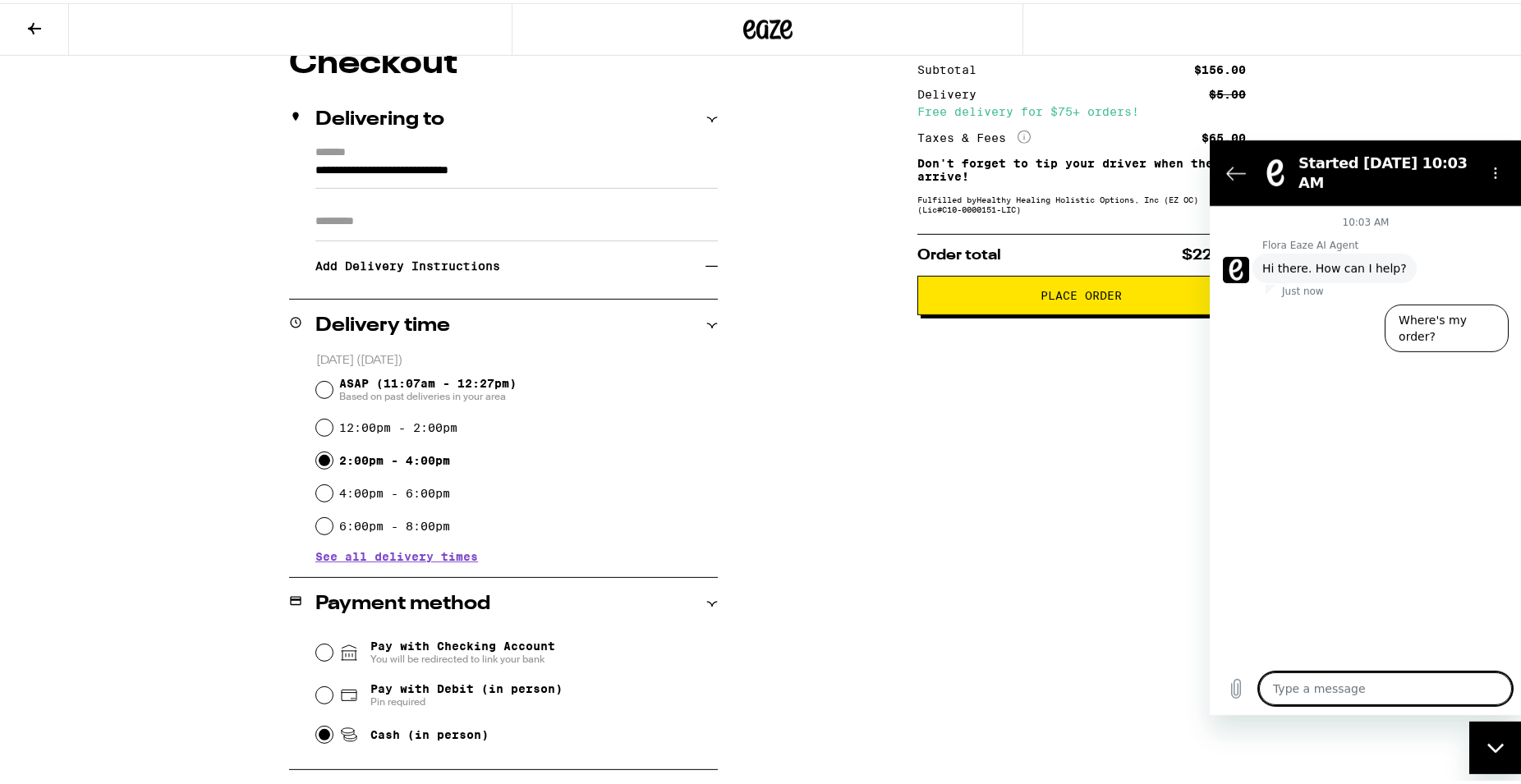
type textarea "w"
type textarea "x"
type textarea "wh"
type textarea "x"
type textarea "whe"
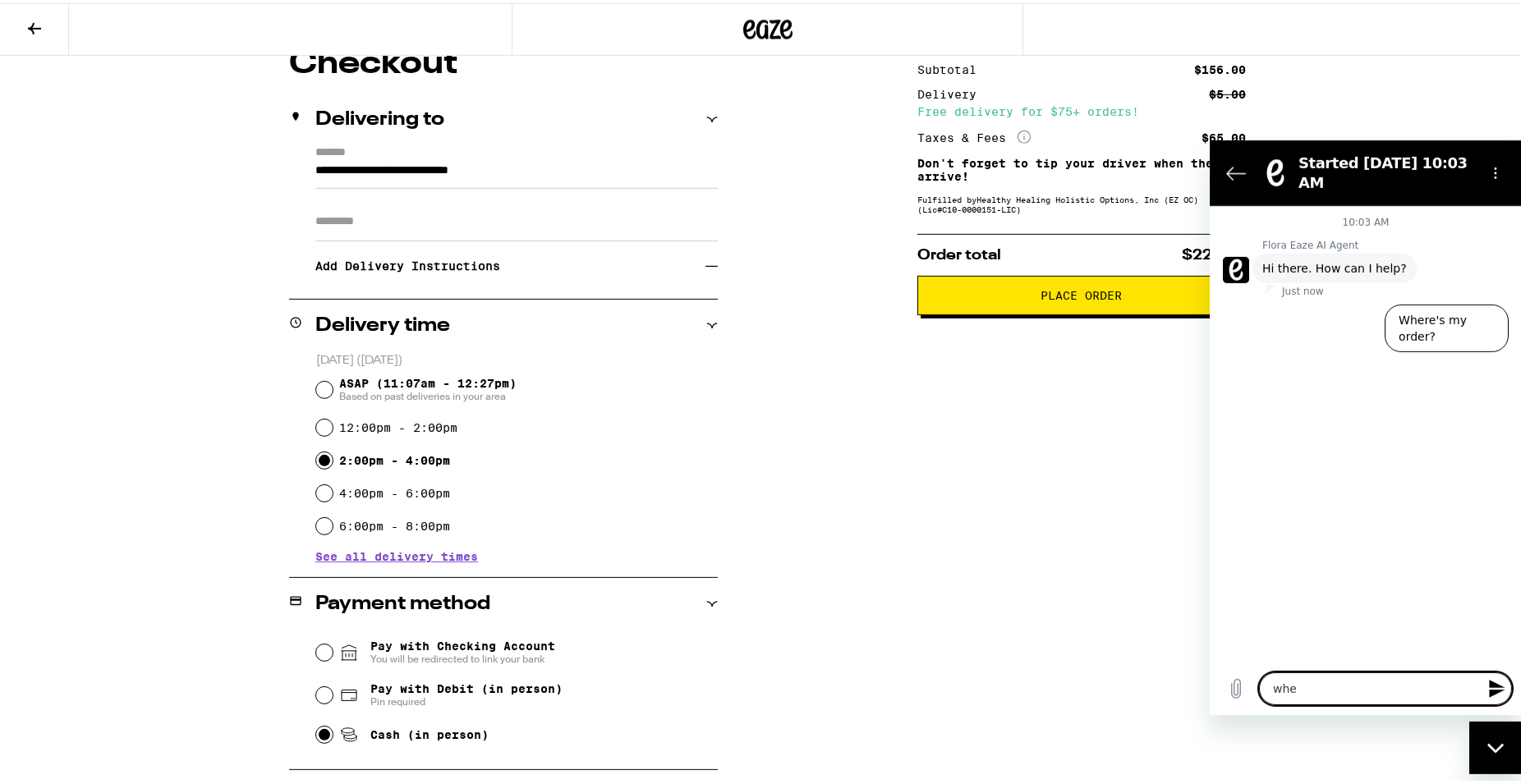
type textarea "x"
type textarea "wher"
type textarea "x"
type textarea "where"
type textarea "x"
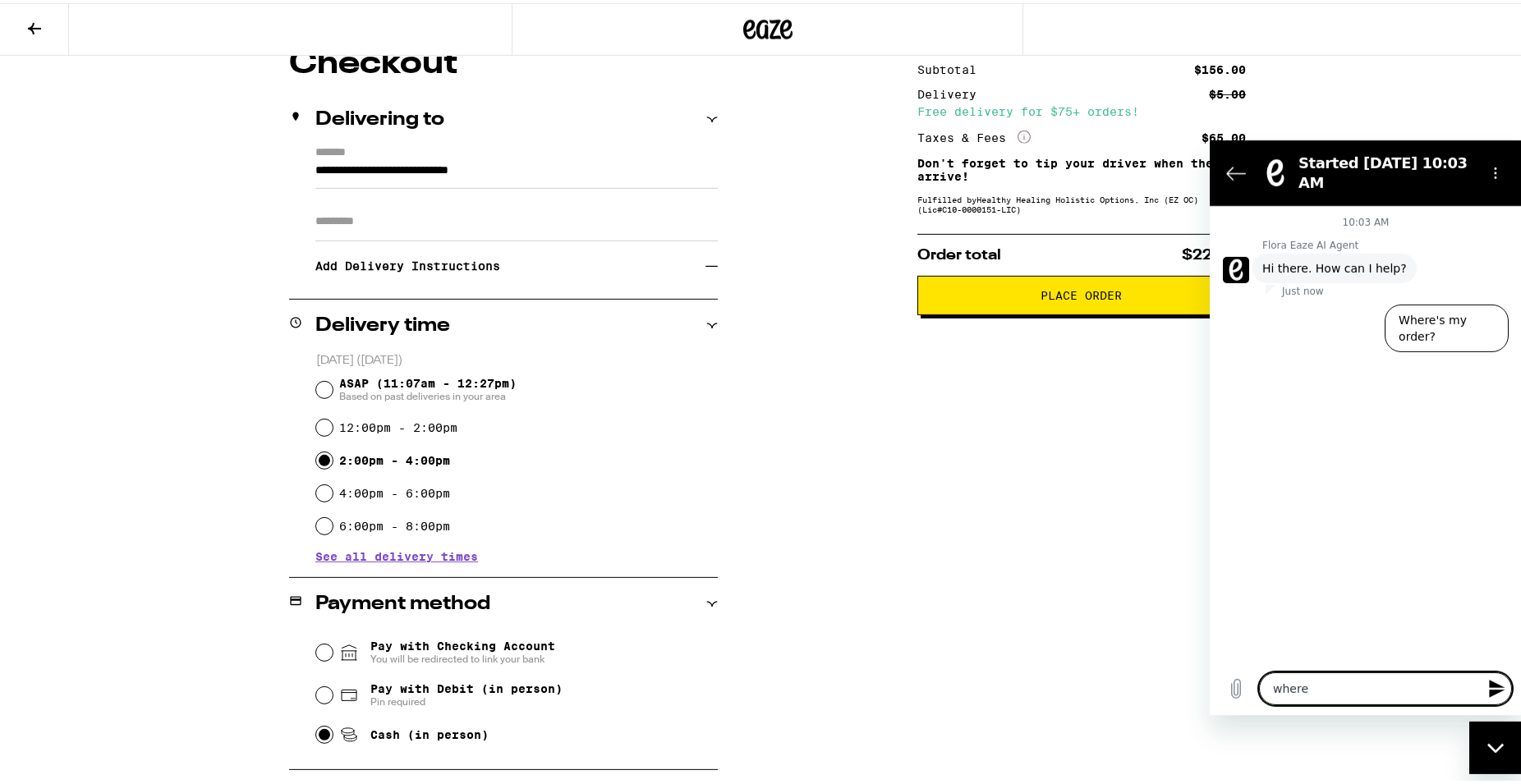
type textarea "where"
type textarea "x"
type textarea "where d"
type textarea "x"
type textarea "where do"
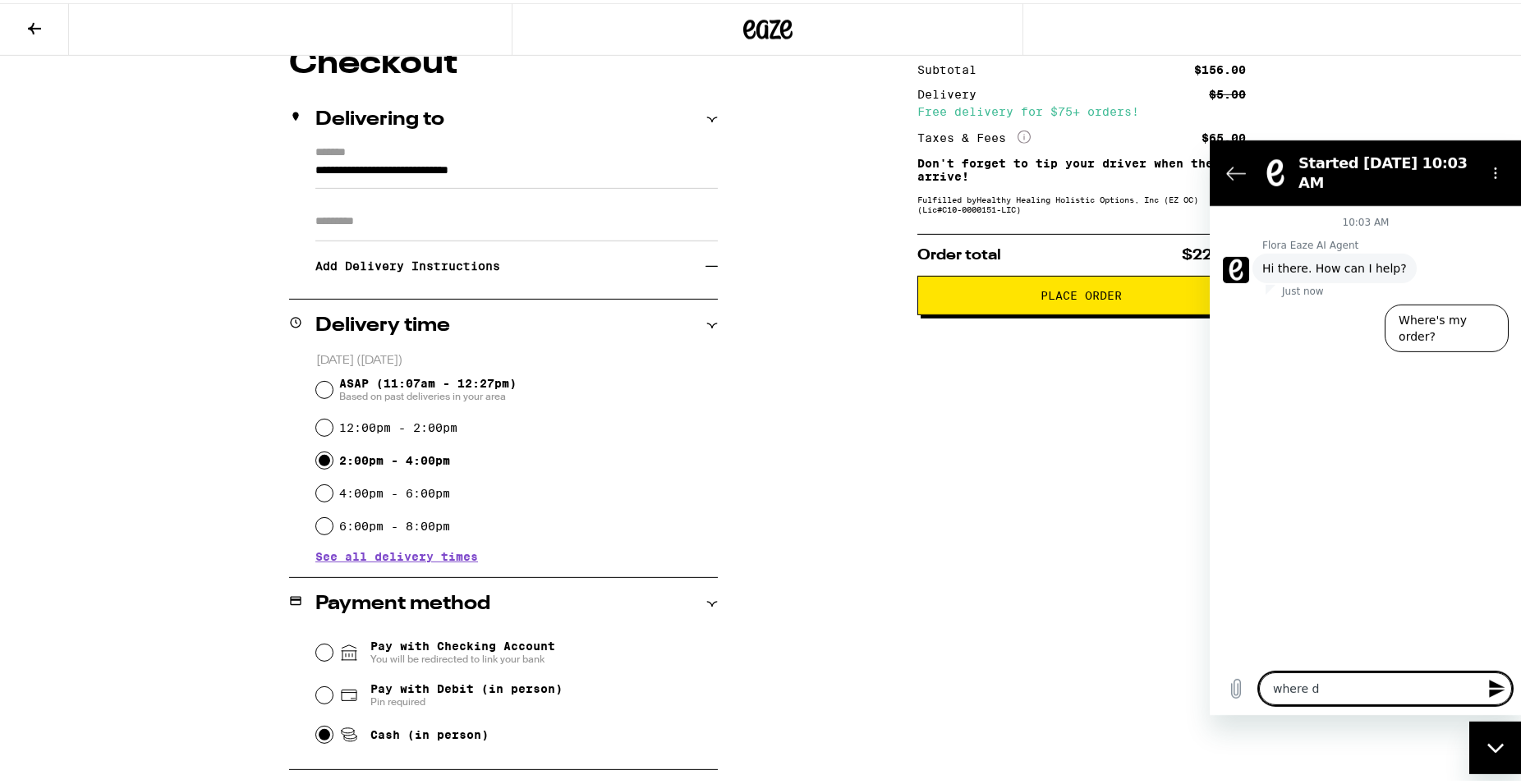
type textarea "x"
type textarea "where do"
type textarea "x"
type textarea "where do I"
type textarea "x"
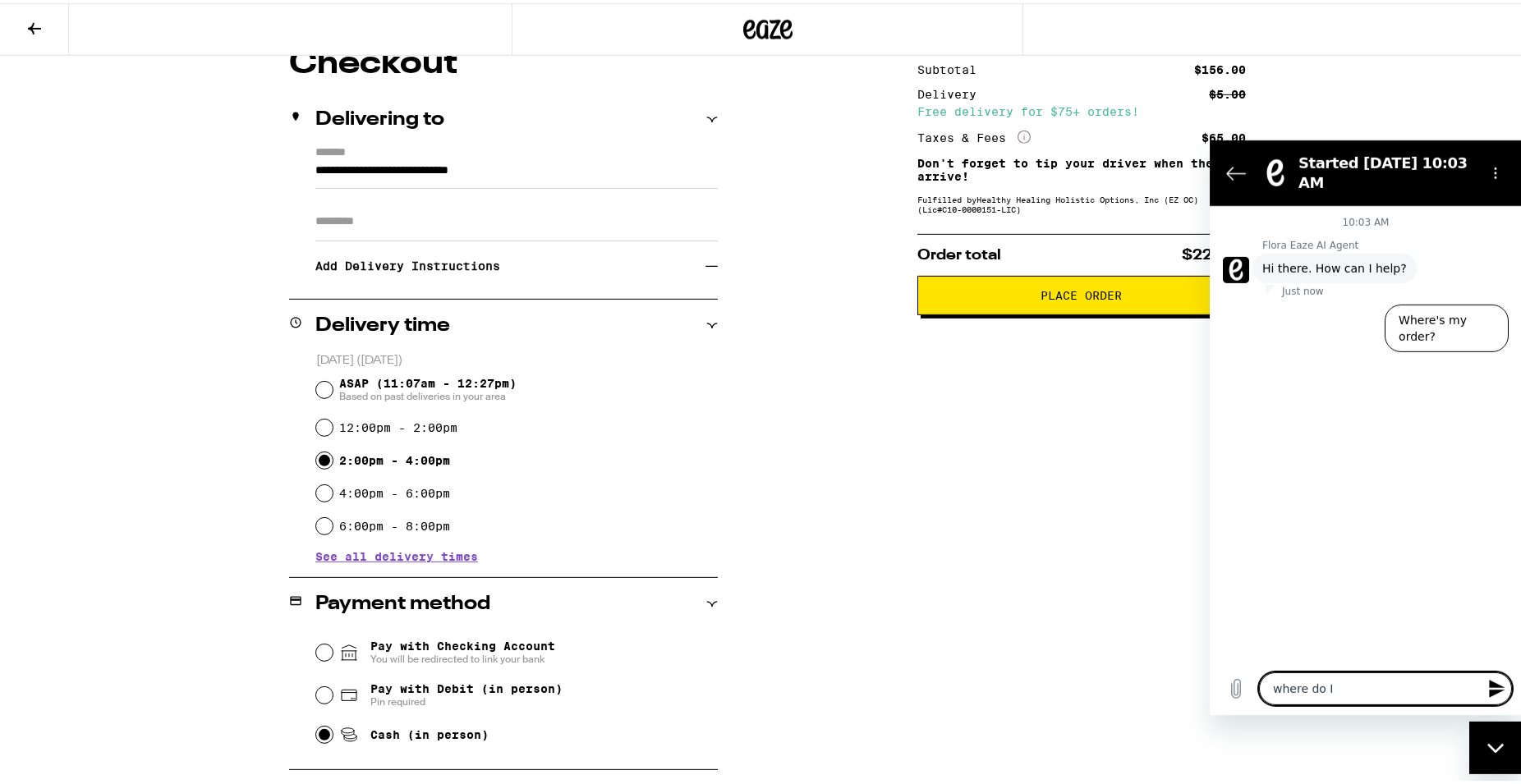
type textarea "where do I"
type textarea "x"
type textarea "where do I a"
type textarea "x"
type textarea "where do I ad"
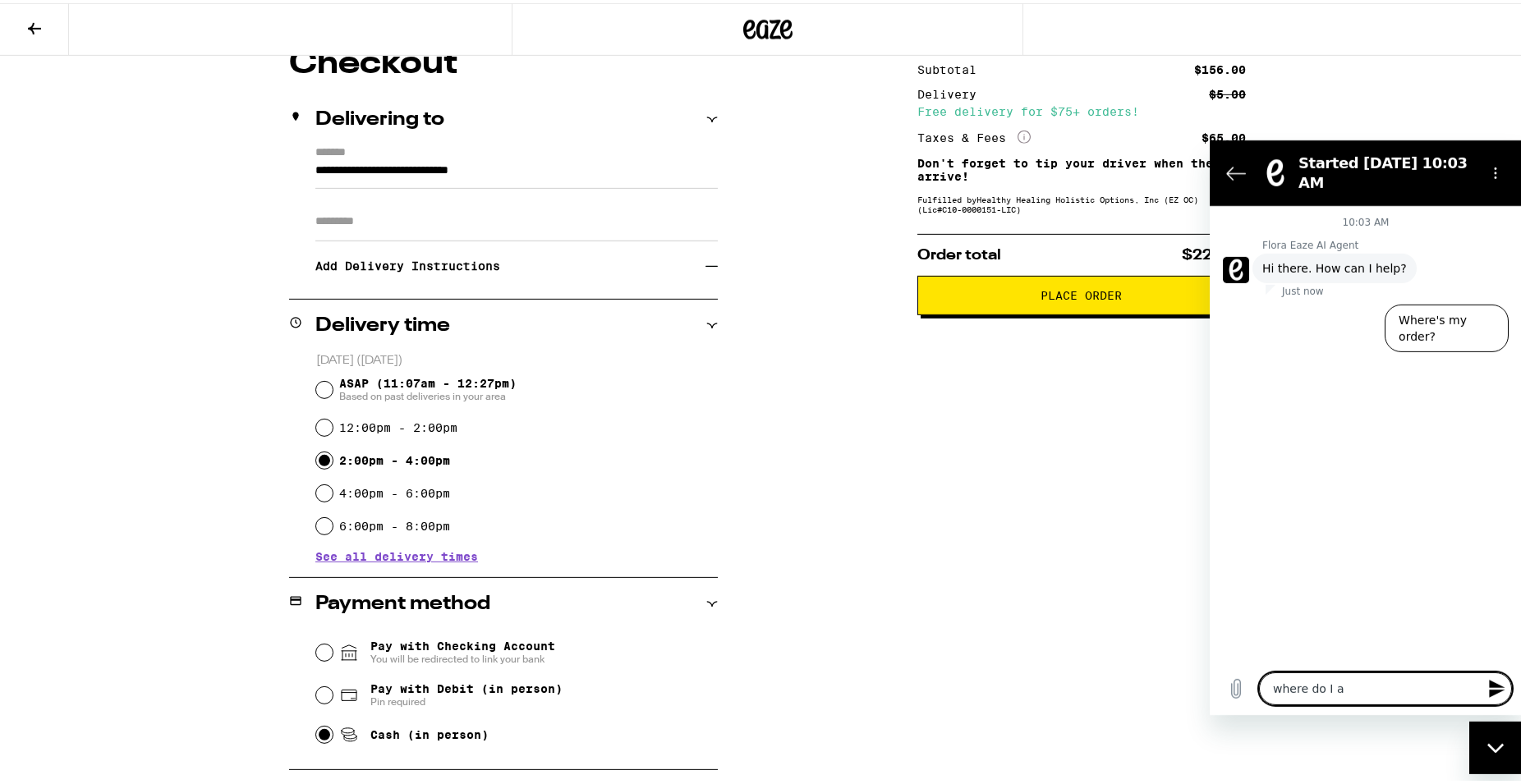
type textarea "x"
type textarea "where do I add"
type textarea "x"
type textarea "where do I add"
type textarea "x"
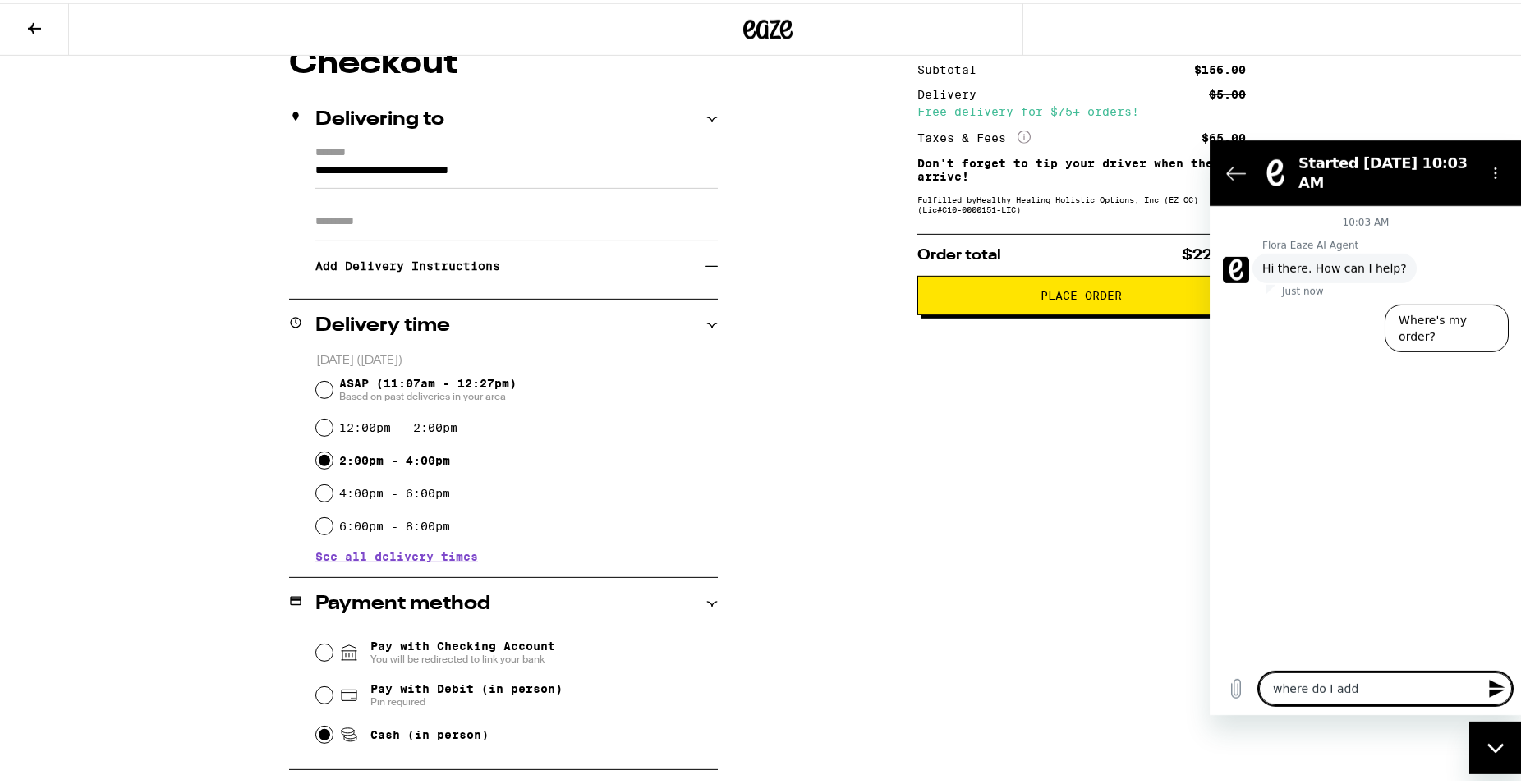
type textarea "where do I add t"
type textarea "x"
type textarea "where do I add th"
type textarea "x"
type textarea "where do I add the"
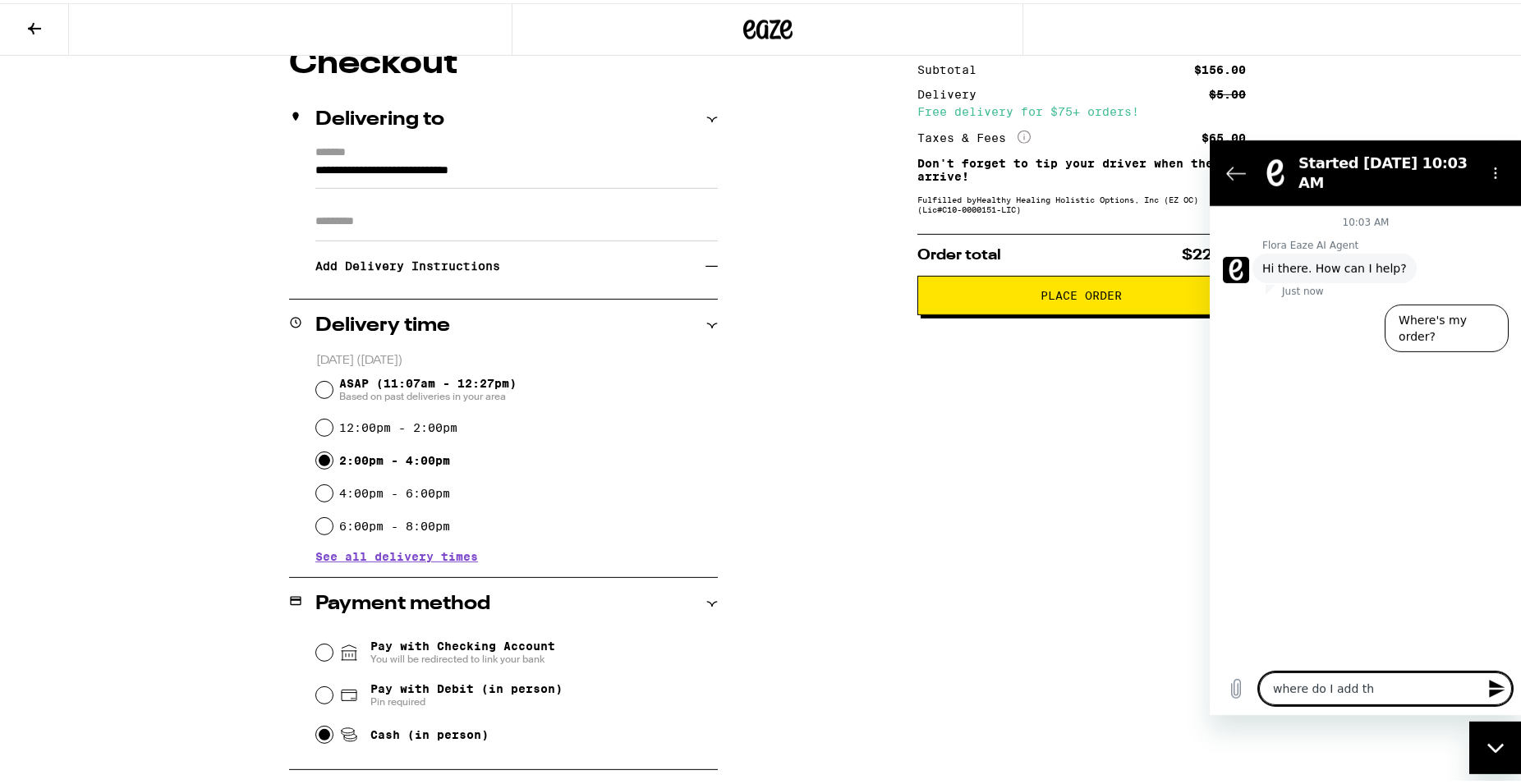
type textarea "x"
type textarea "where do I add the"
type textarea "x"
type textarea "where do I add the d"
type textarea "x"
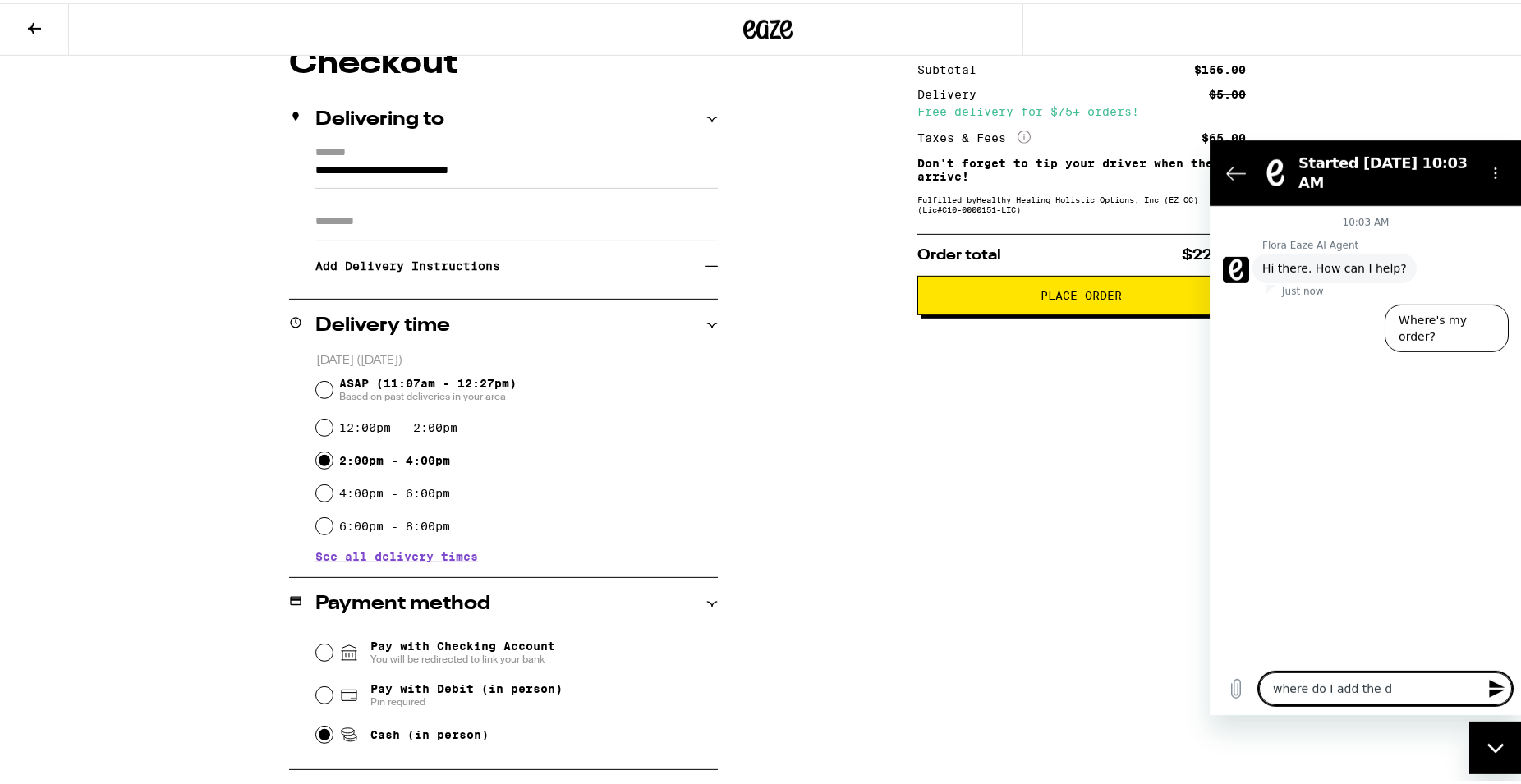
type textarea "where do I add the di"
type textarea "x"
type textarea "where do I add the dis"
type textarea "x"
type textarea "where do I add the disc"
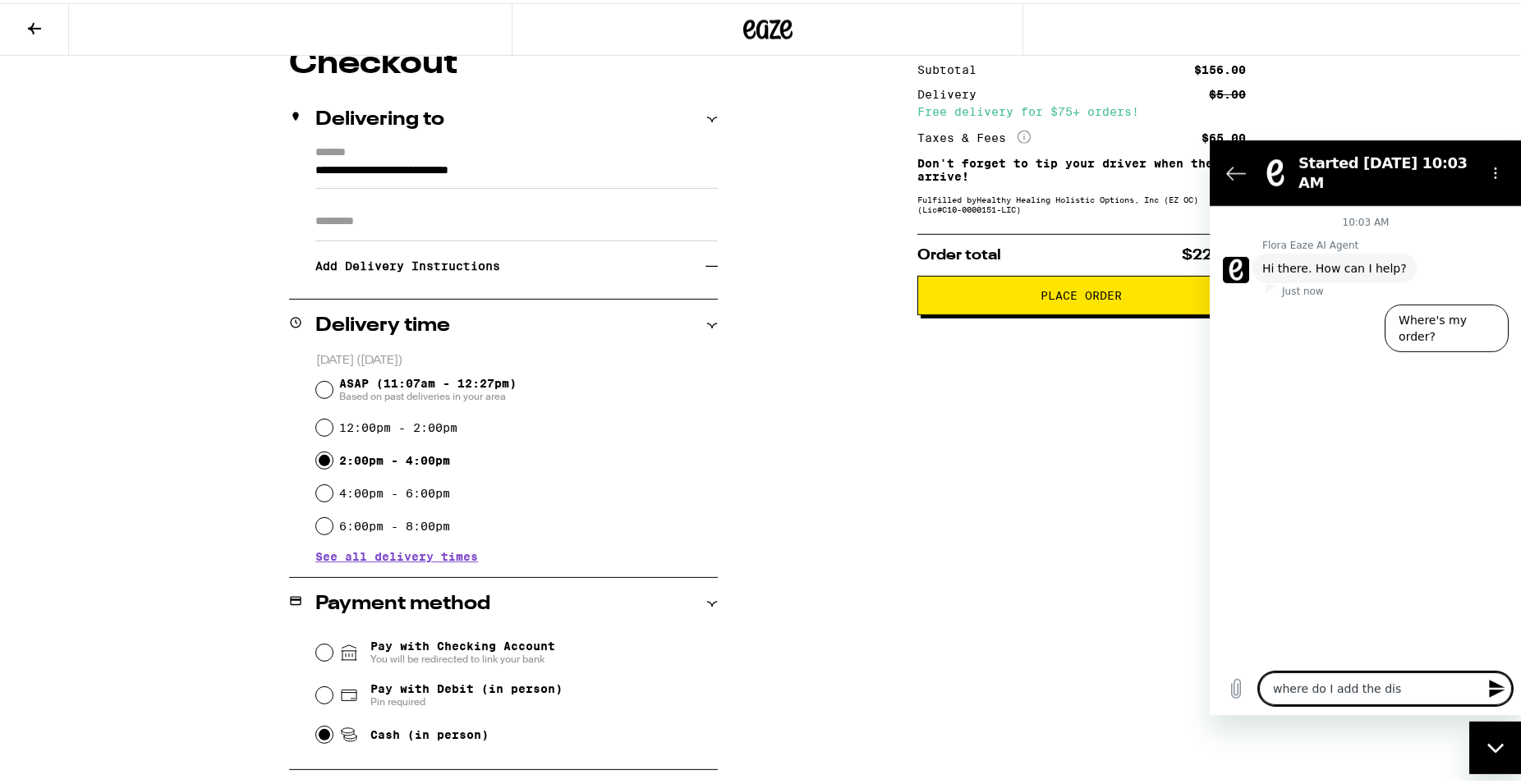
type textarea "x"
type textarea "where do I add the disco"
type textarea "x"
type textarea "where do I add the discou"
type textarea "x"
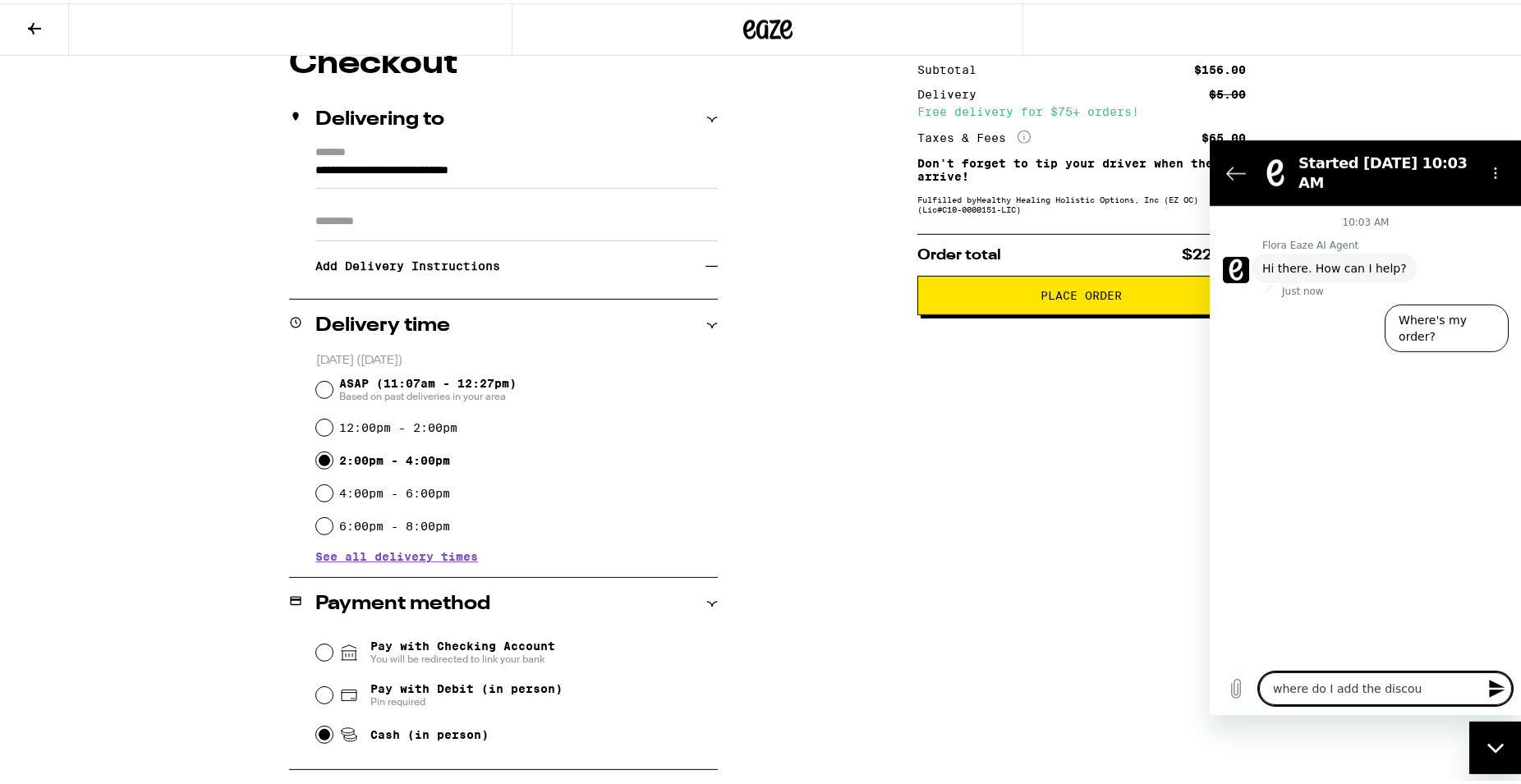
type textarea "where do I add the discoun"
type textarea "x"
type textarea "where do I add the discount"
type textarea "x"
type textarea "where do I add the discount"
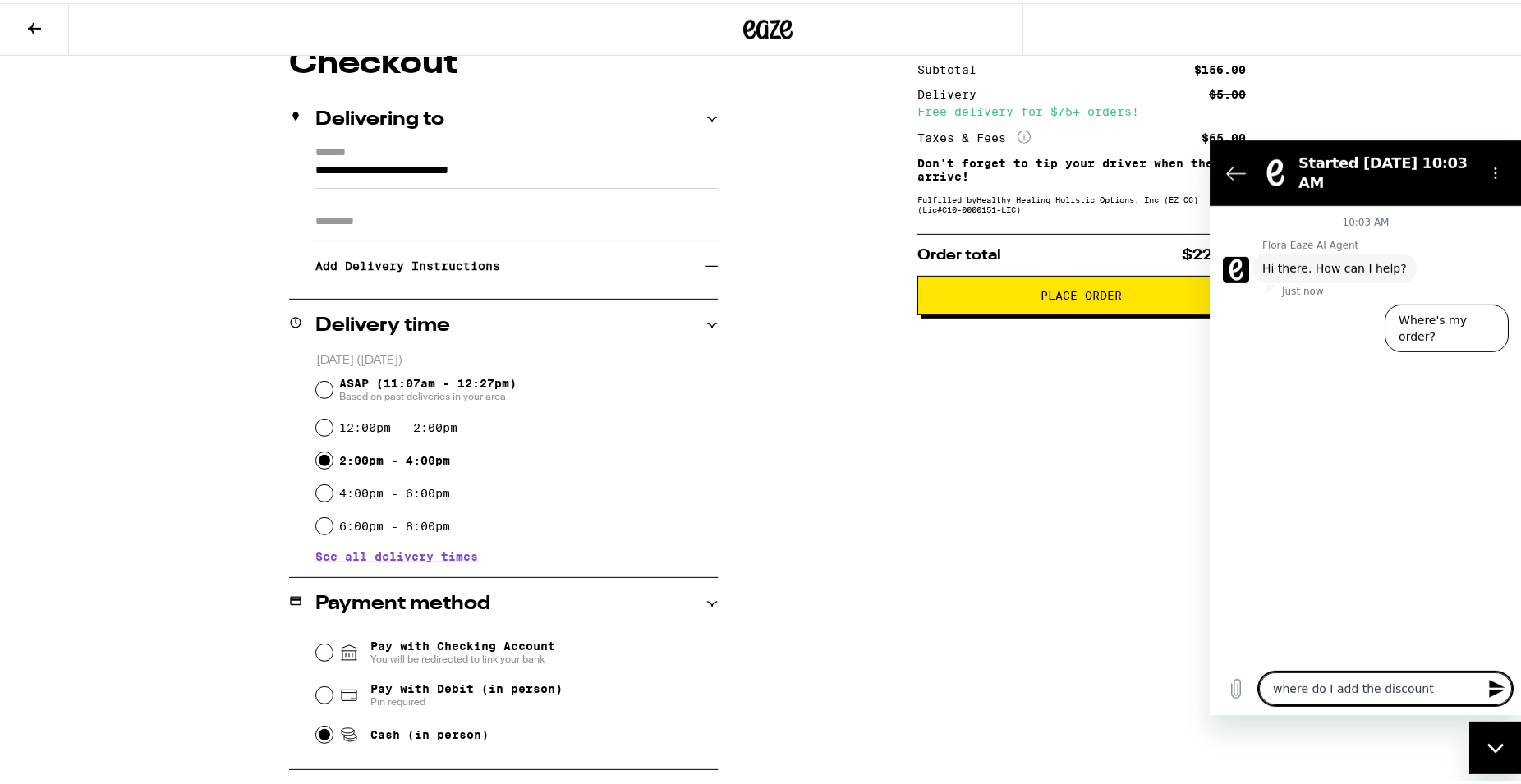
type textarea "x"
type textarea "where do I add the discount c"
type textarea "x"
type textarea "where do I add the discount co"
type textarea "x"
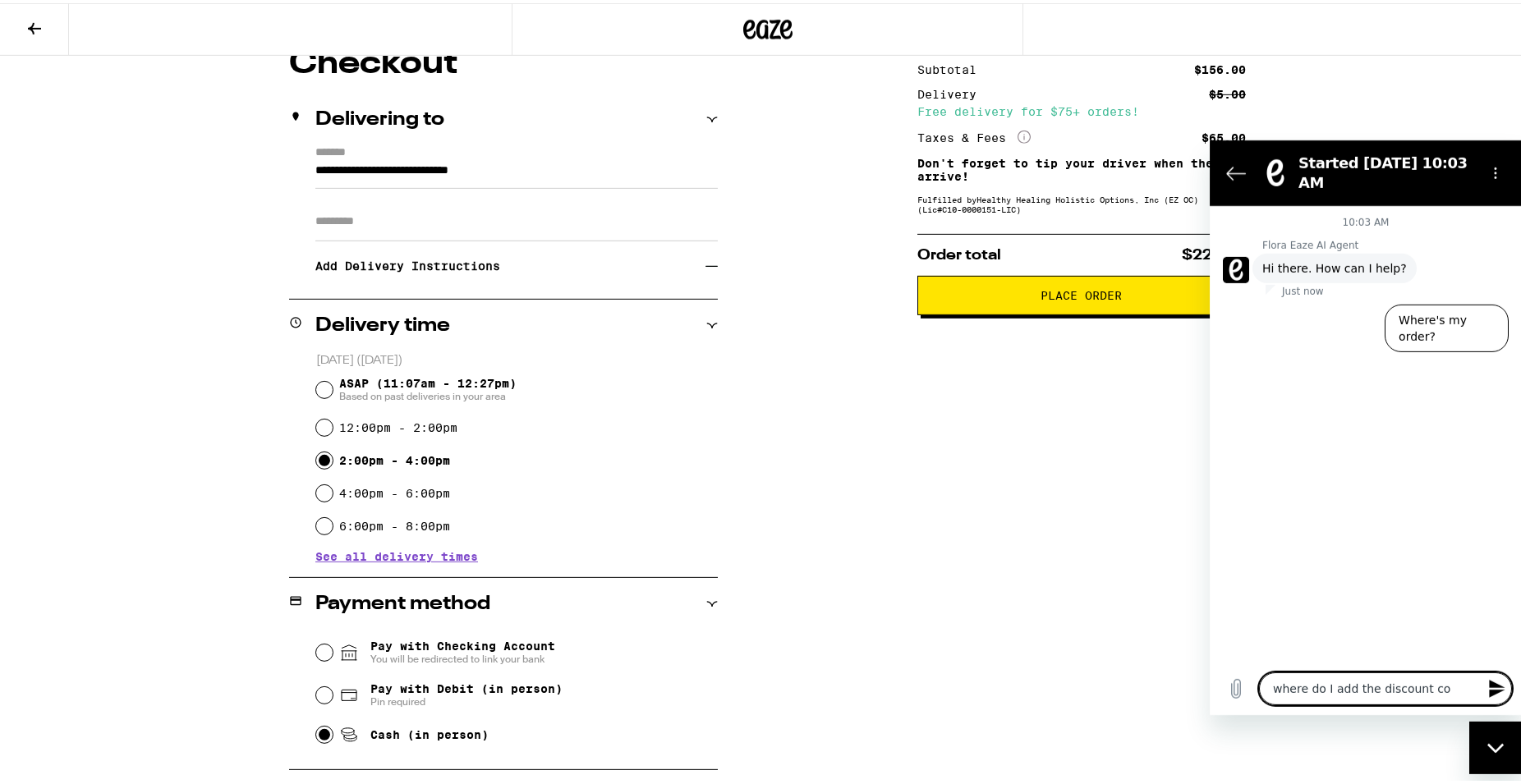
type textarea "where do I add the discount cod"
type textarea "x"
type textarea "where do I add the discount code"
type textarea "x"
type textarea "where do I add the discount code"
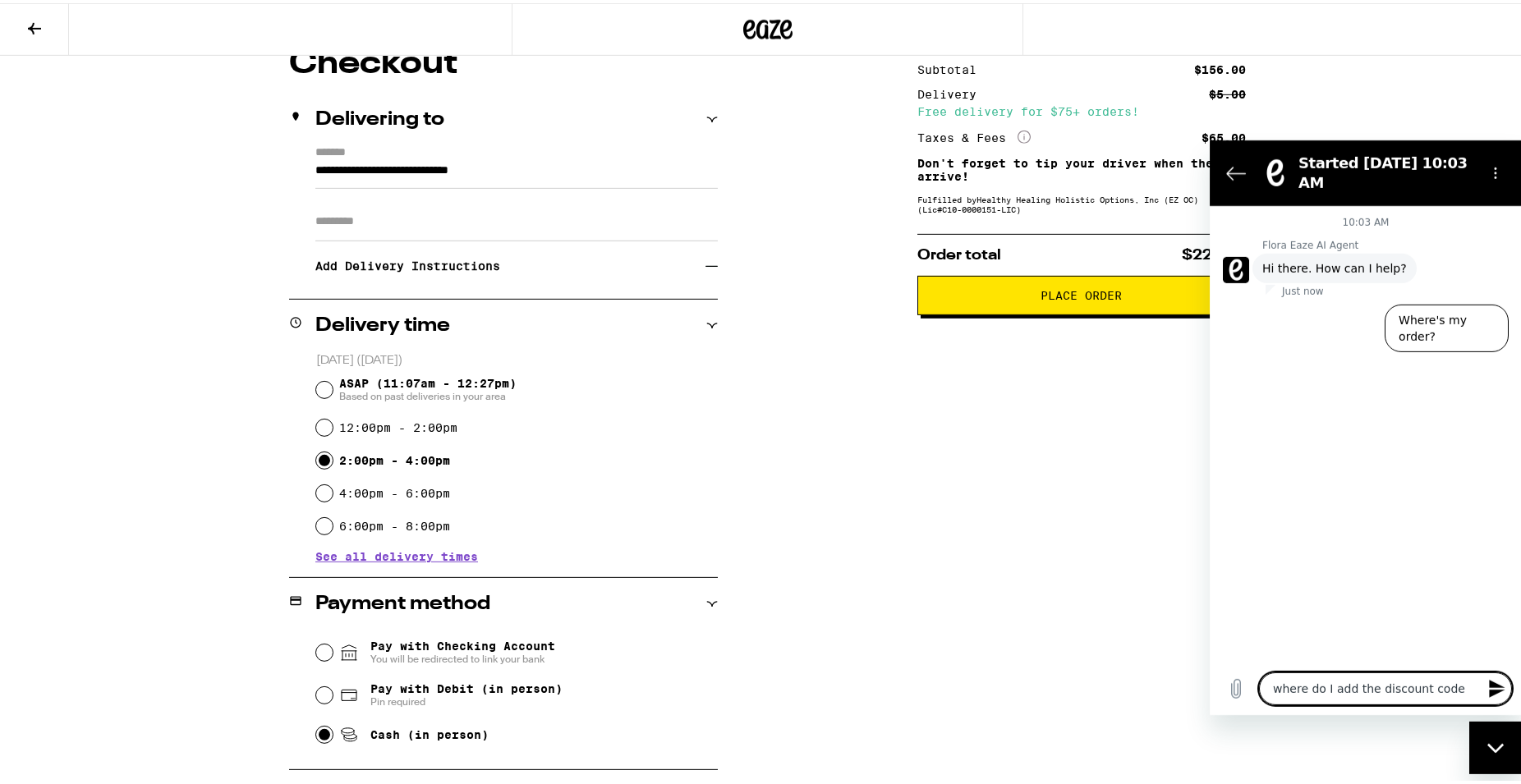
type textarea "x"
type textarea "where do I add the discount code c"
type textarea "x"
type textarea "where do I add the discount code co"
type textarea "x"
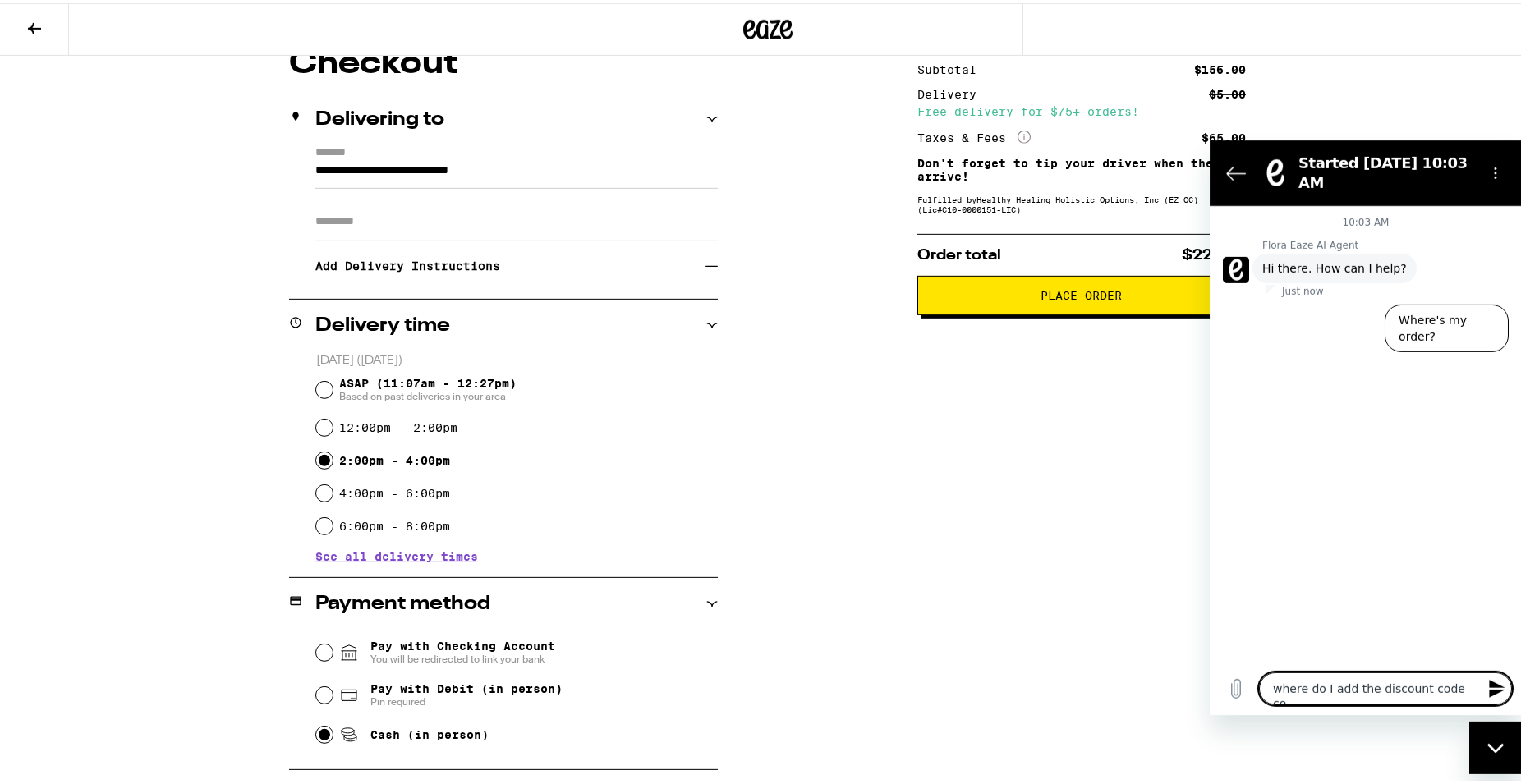
type textarea "where do I add the discount code coz"
type textarea "x"
type textarea "where do I add the discount code cozy"
type textarea "x"
type textarea "where do I add the discount code cozy3"
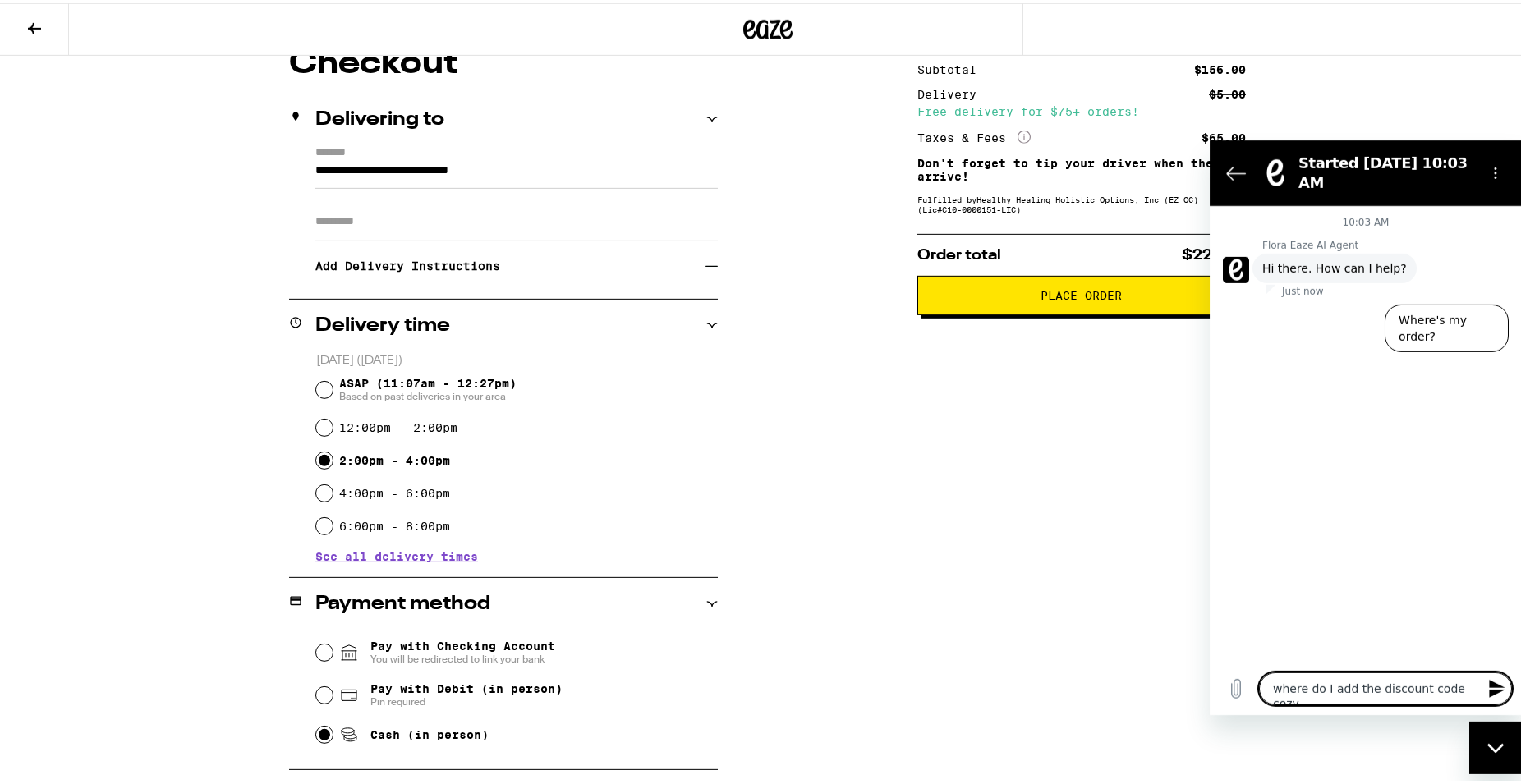
type textarea "x"
type textarea "where do I add the discount code cozy30"
type textarea "x"
type textarea "where do I add the discount code cozy30$"
type textarea "x"
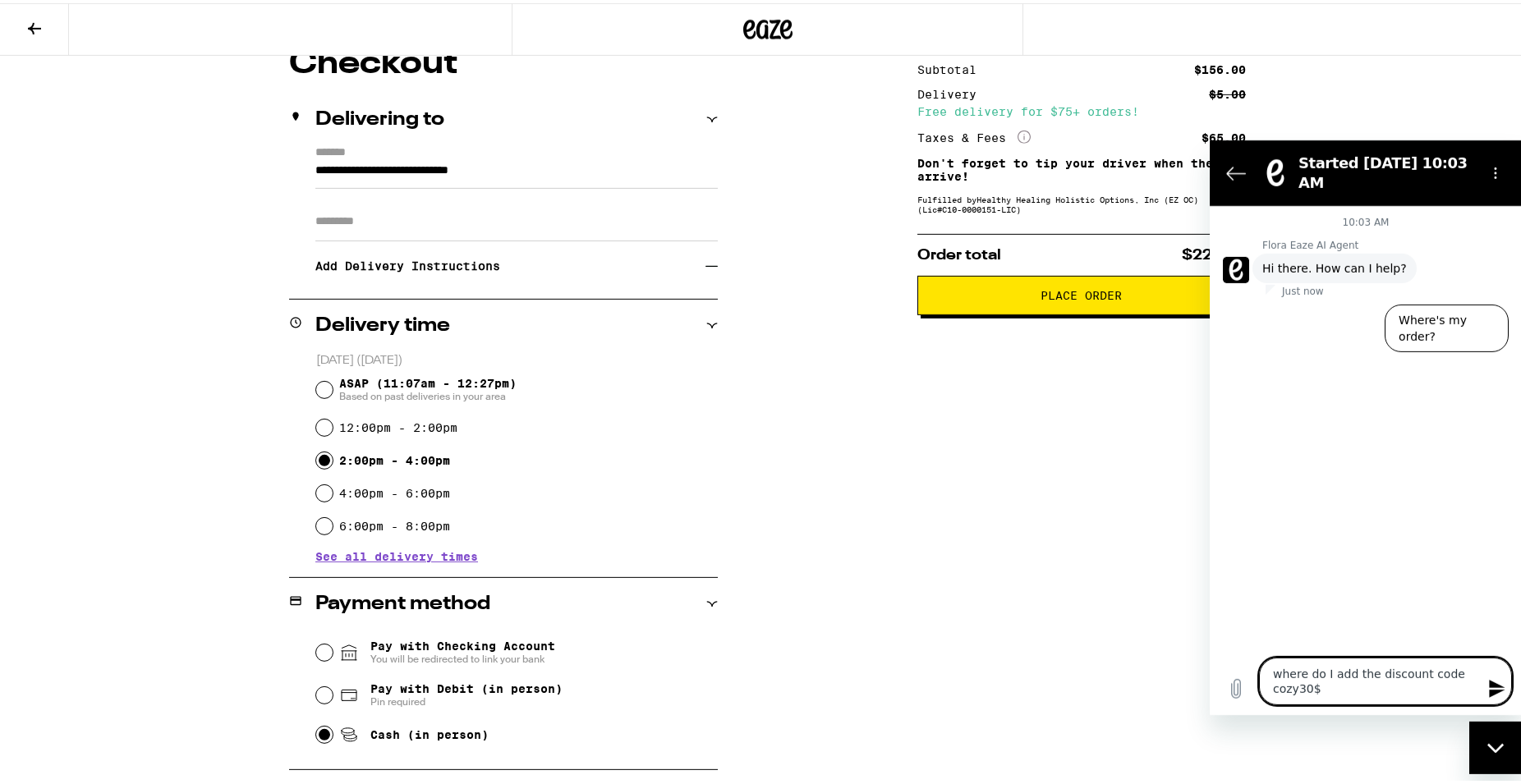
type textarea "where do I add the discount code cozy30"
type textarea "x"
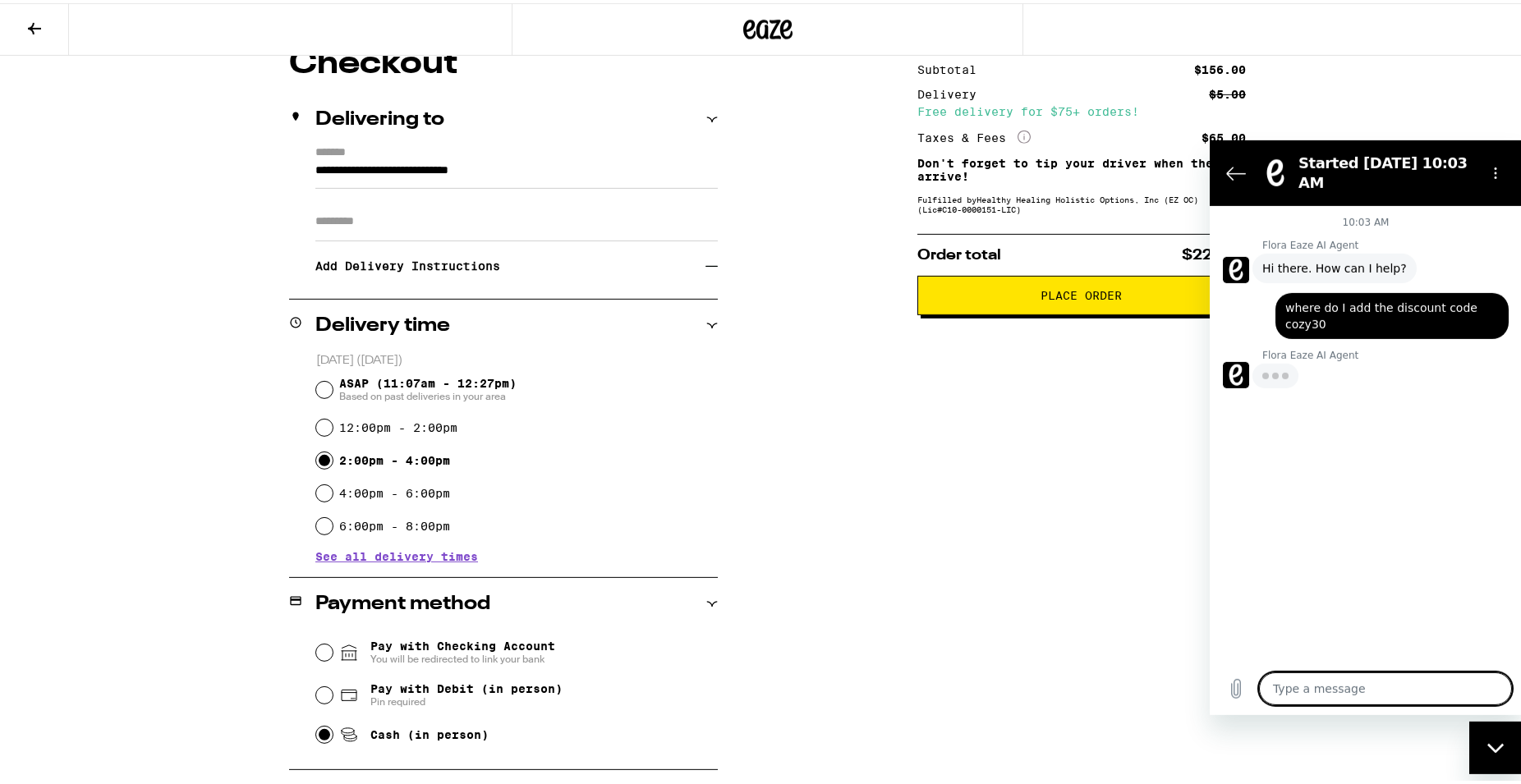
type textarea "x"
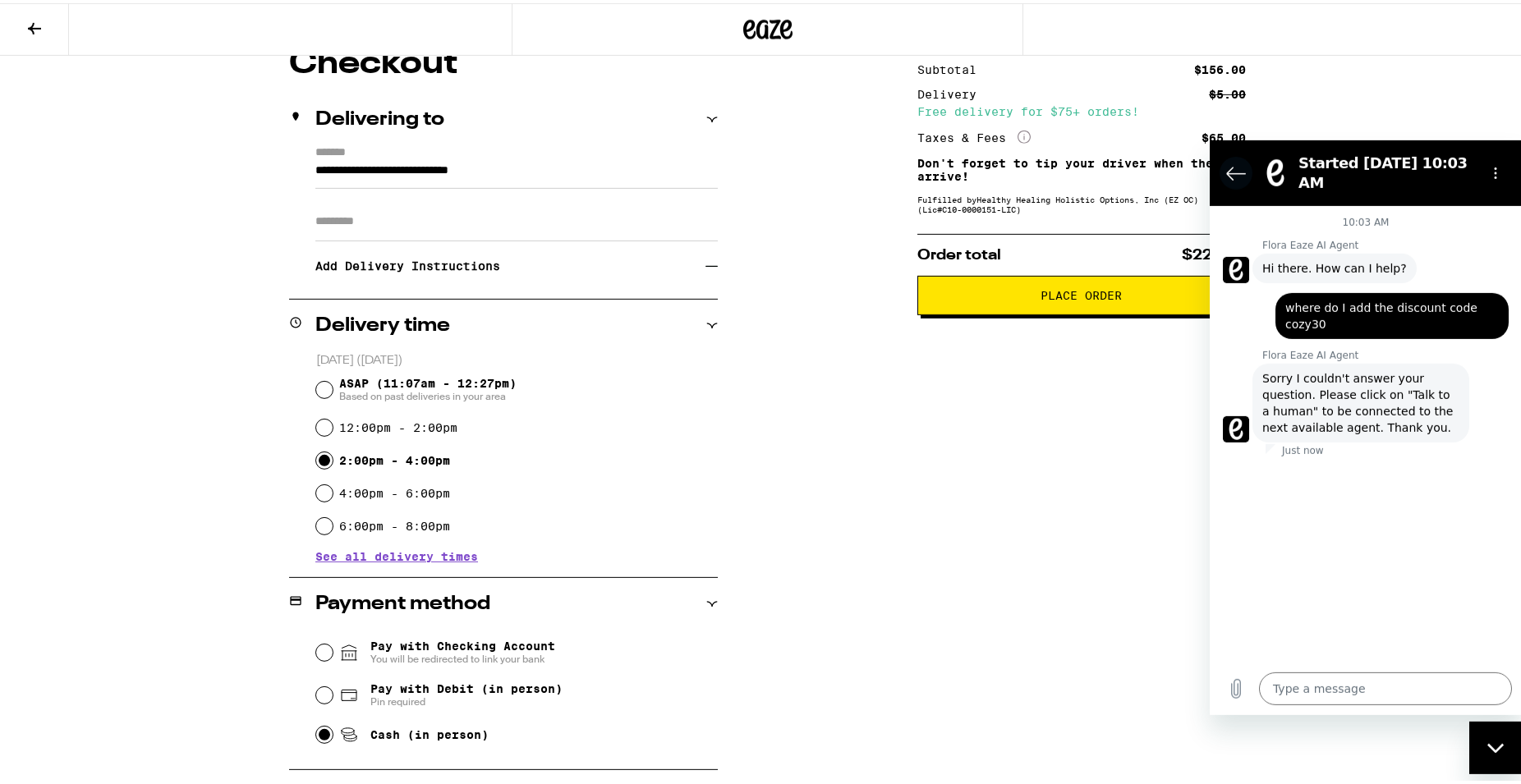
click at [1235, 168] on icon "Back to the conversation list" at bounding box center [1236, 173] width 18 height 12
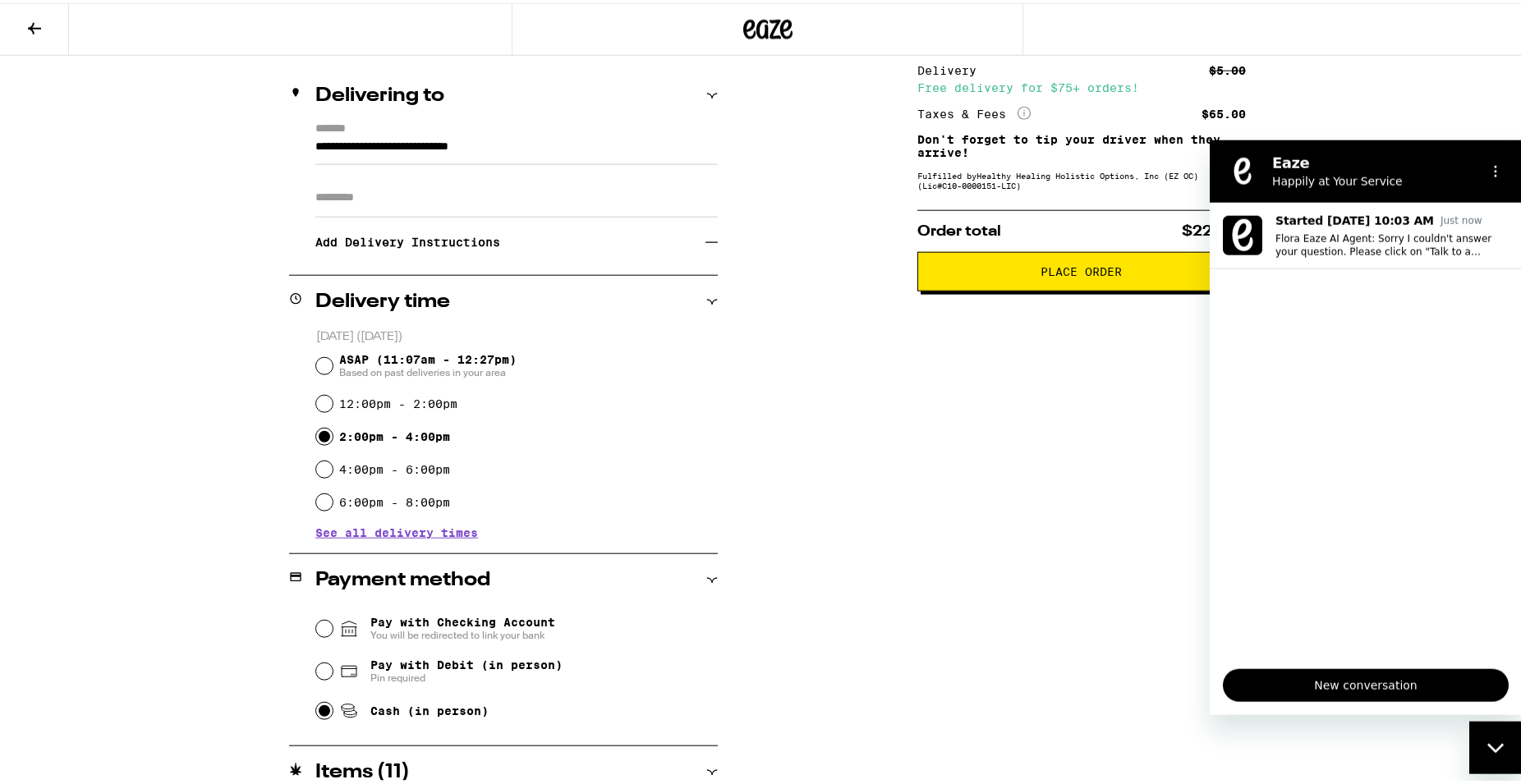
scroll to position [181, 0]
